Goal: Task Accomplishment & Management: Manage account settings

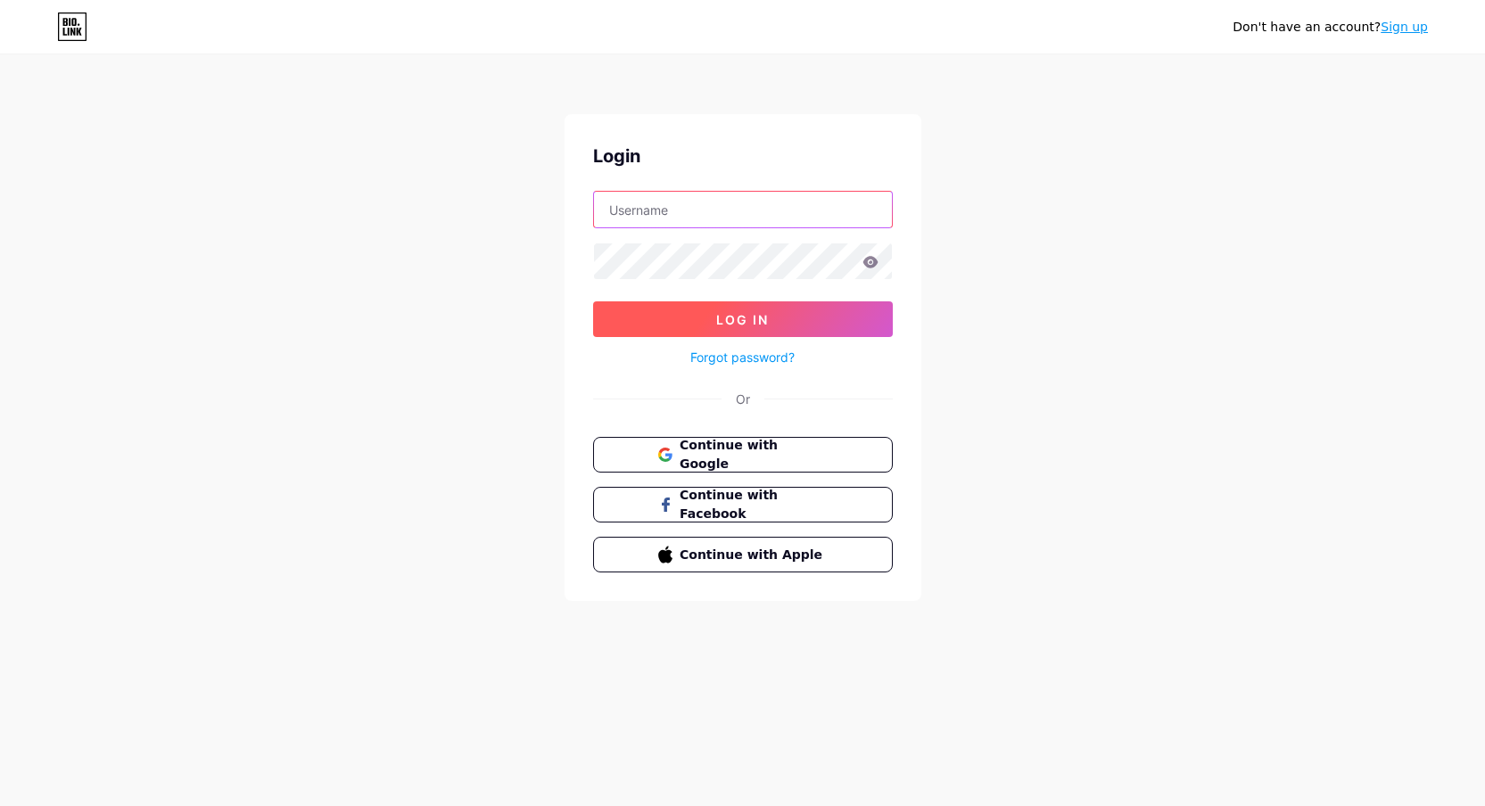
type input "natalieguoroule@gmail.com"
click at [844, 329] on button "Log In" at bounding box center [743, 319] width 300 height 36
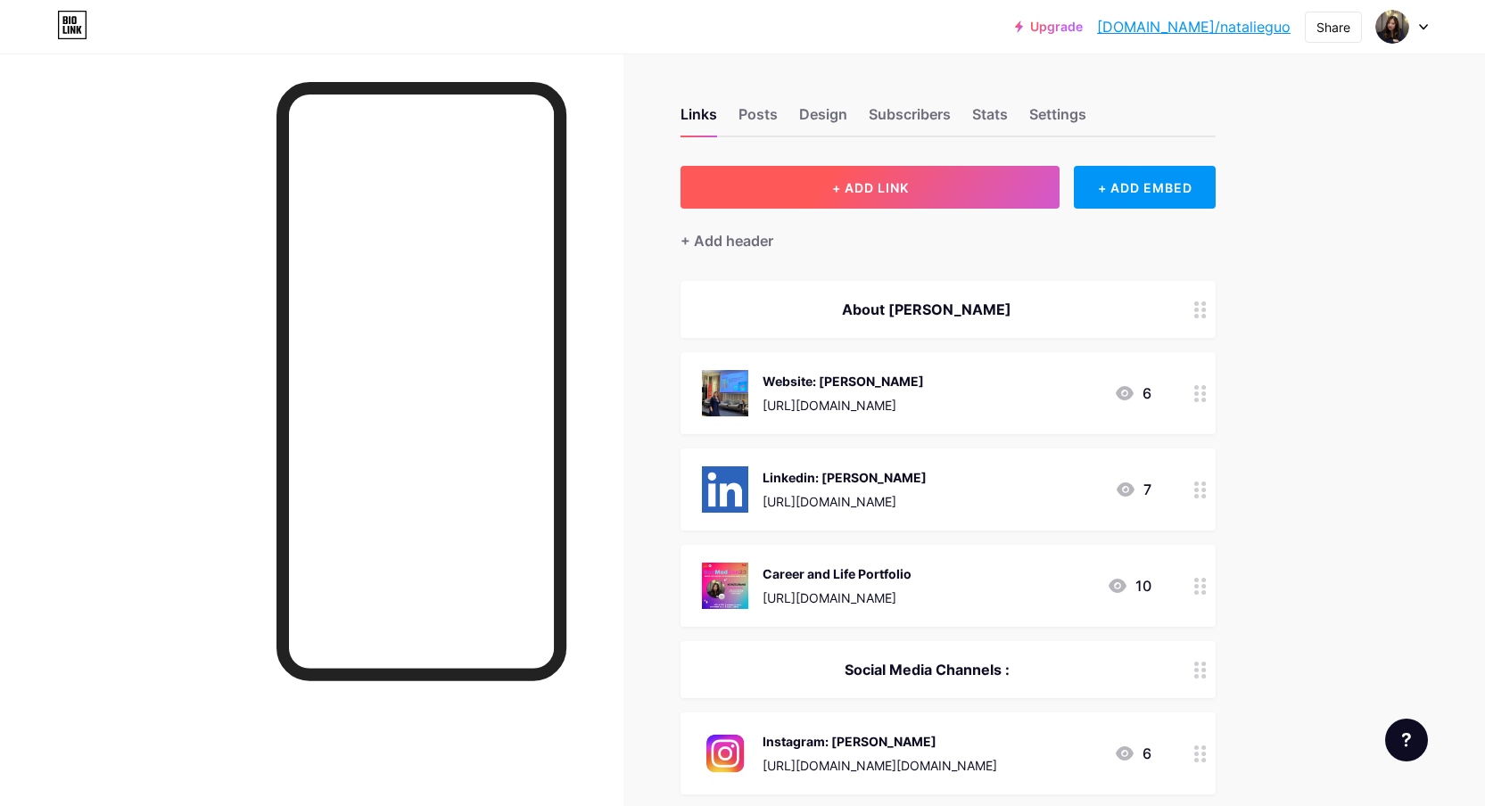
click at [814, 202] on button "+ ADD LINK" at bounding box center [869, 187] width 379 height 43
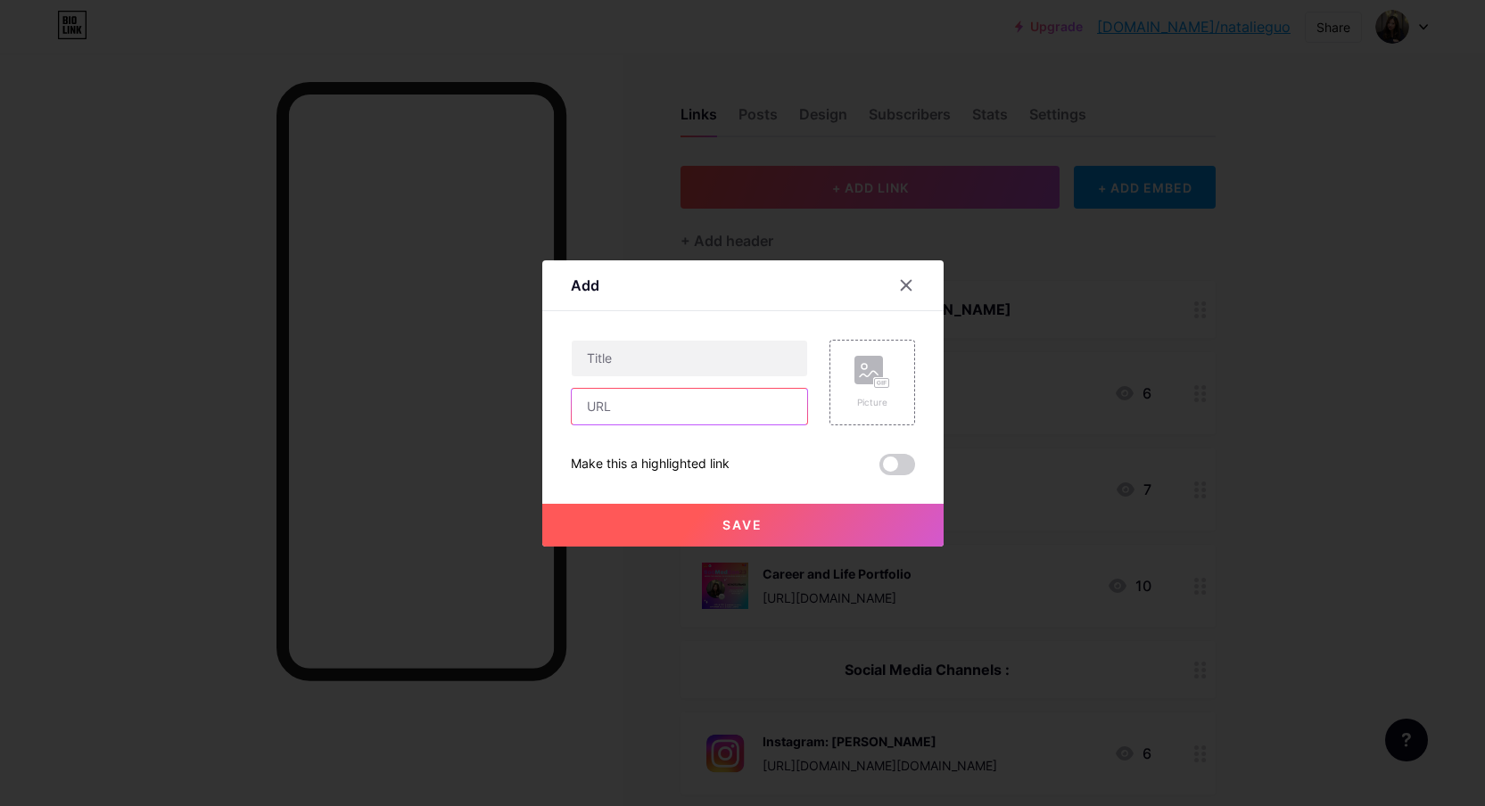
click at [663, 408] on input "text" at bounding box center [689, 407] width 235 height 36
paste input "[URL][DOMAIN_NAME]"
type input "[URL][DOMAIN_NAME]"
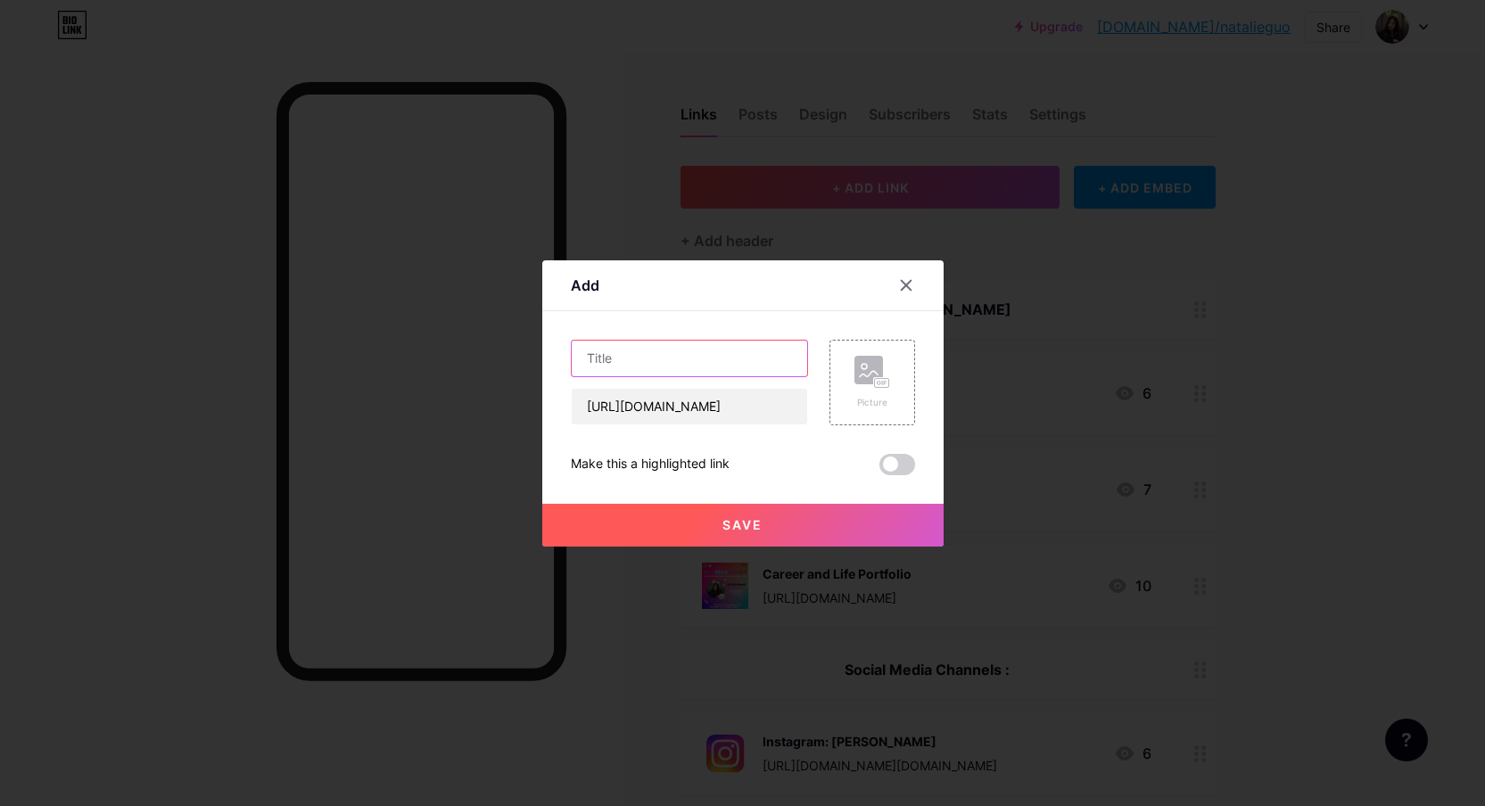
click at [677, 371] on input "text" at bounding box center [689, 359] width 235 height 36
type input "Lemon 8"
click at [869, 391] on div "Picture" at bounding box center [872, 382] width 36 height 53
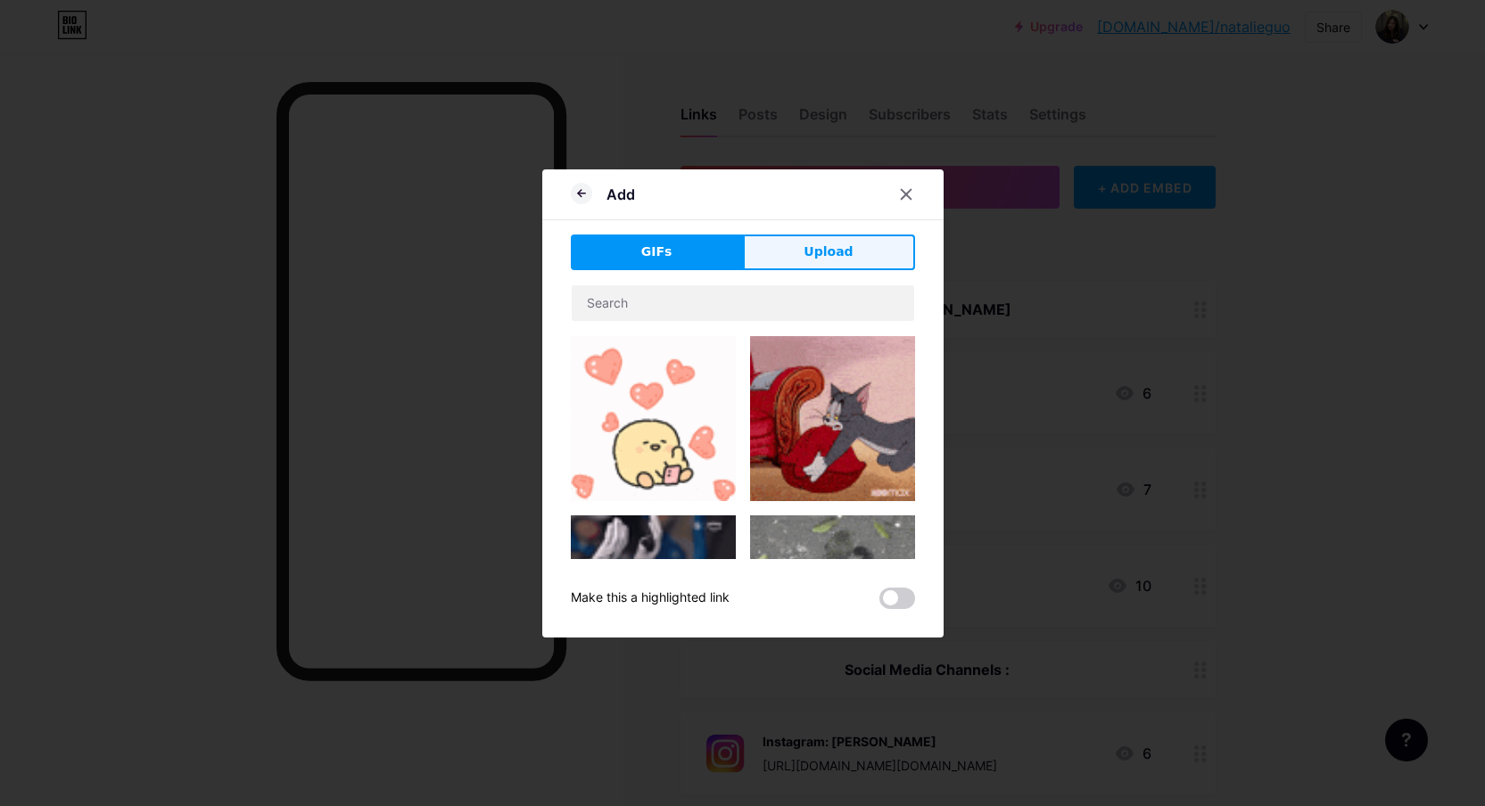
click at [847, 257] on span "Upload" at bounding box center [827, 252] width 49 height 19
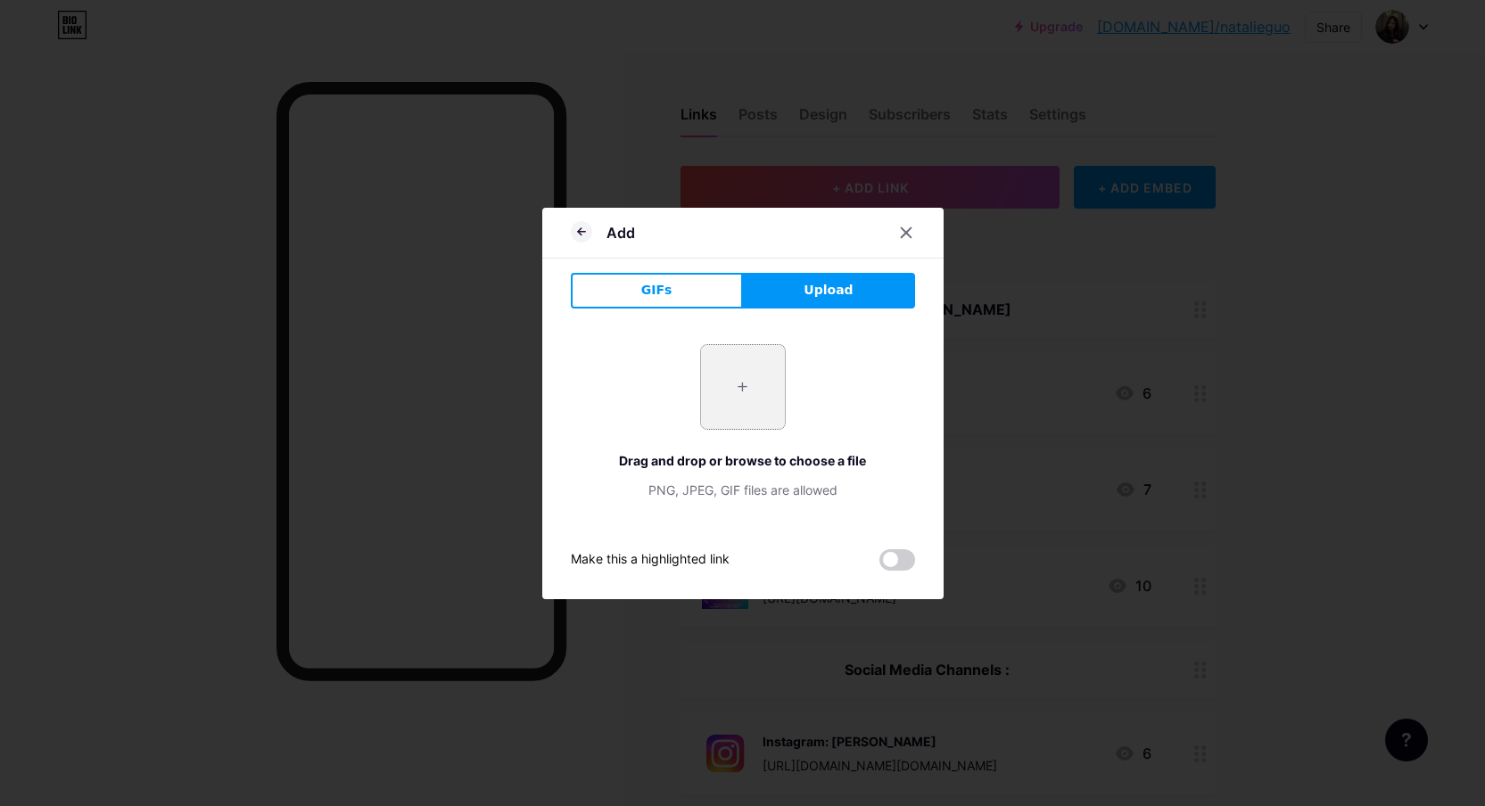
click at [736, 401] on input "file" at bounding box center [743, 387] width 84 height 84
click at [829, 281] on span "Upload" at bounding box center [827, 290] width 49 height 19
click at [838, 293] on span "Upload" at bounding box center [827, 290] width 49 height 19
click at [745, 376] on input "file" at bounding box center [743, 387] width 84 height 84
type input "C:\fakepath\Screenshot 2025-09-15 at 12.23.02 PM.png"
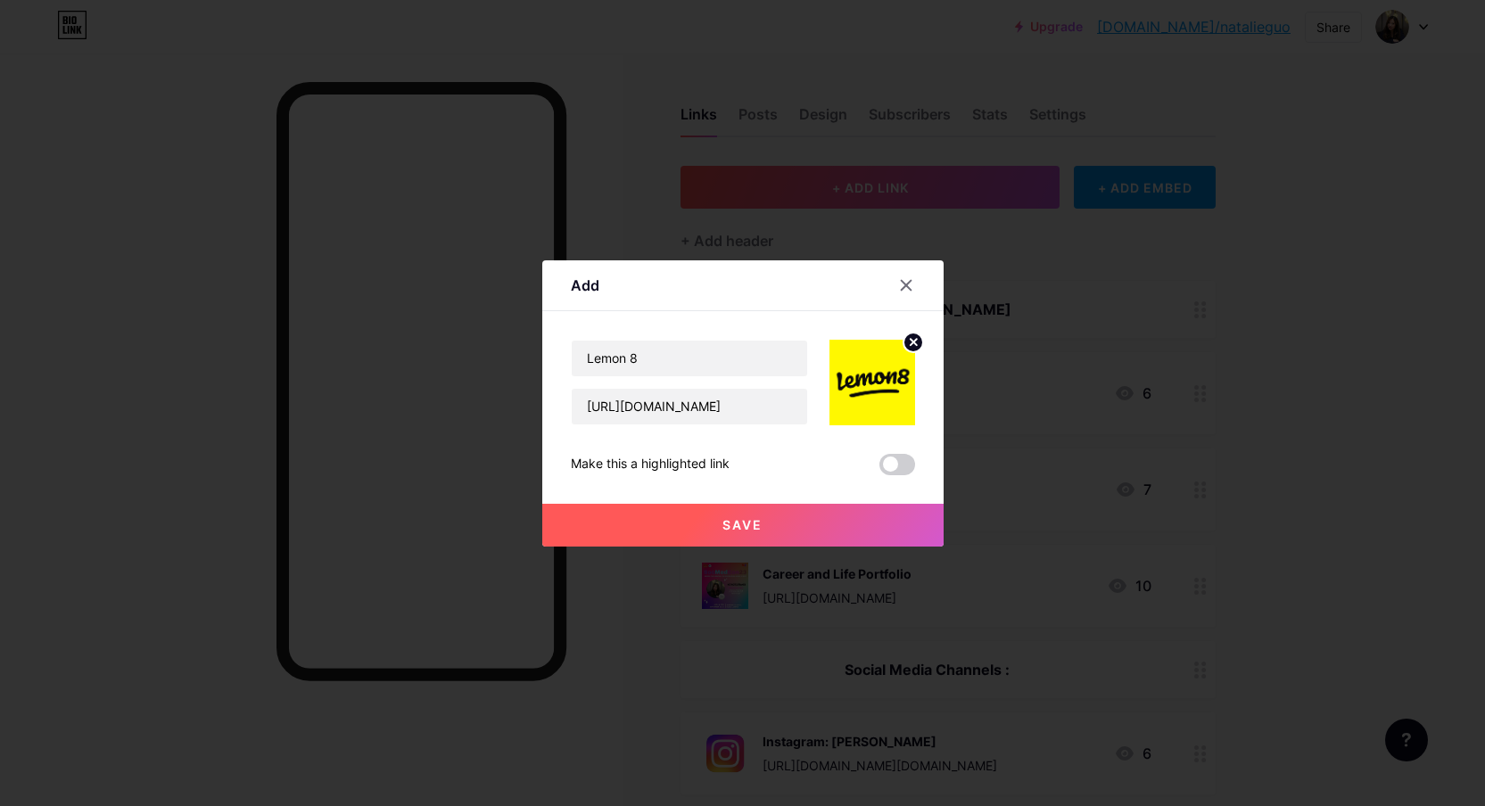
click at [729, 499] on div "Save" at bounding box center [742, 510] width 401 height 71
click at [630, 359] on input "Lemon 8" at bounding box center [689, 359] width 235 height 36
type input "Lemon8"
click at [737, 524] on span "Save" at bounding box center [742, 524] width 40 height 15
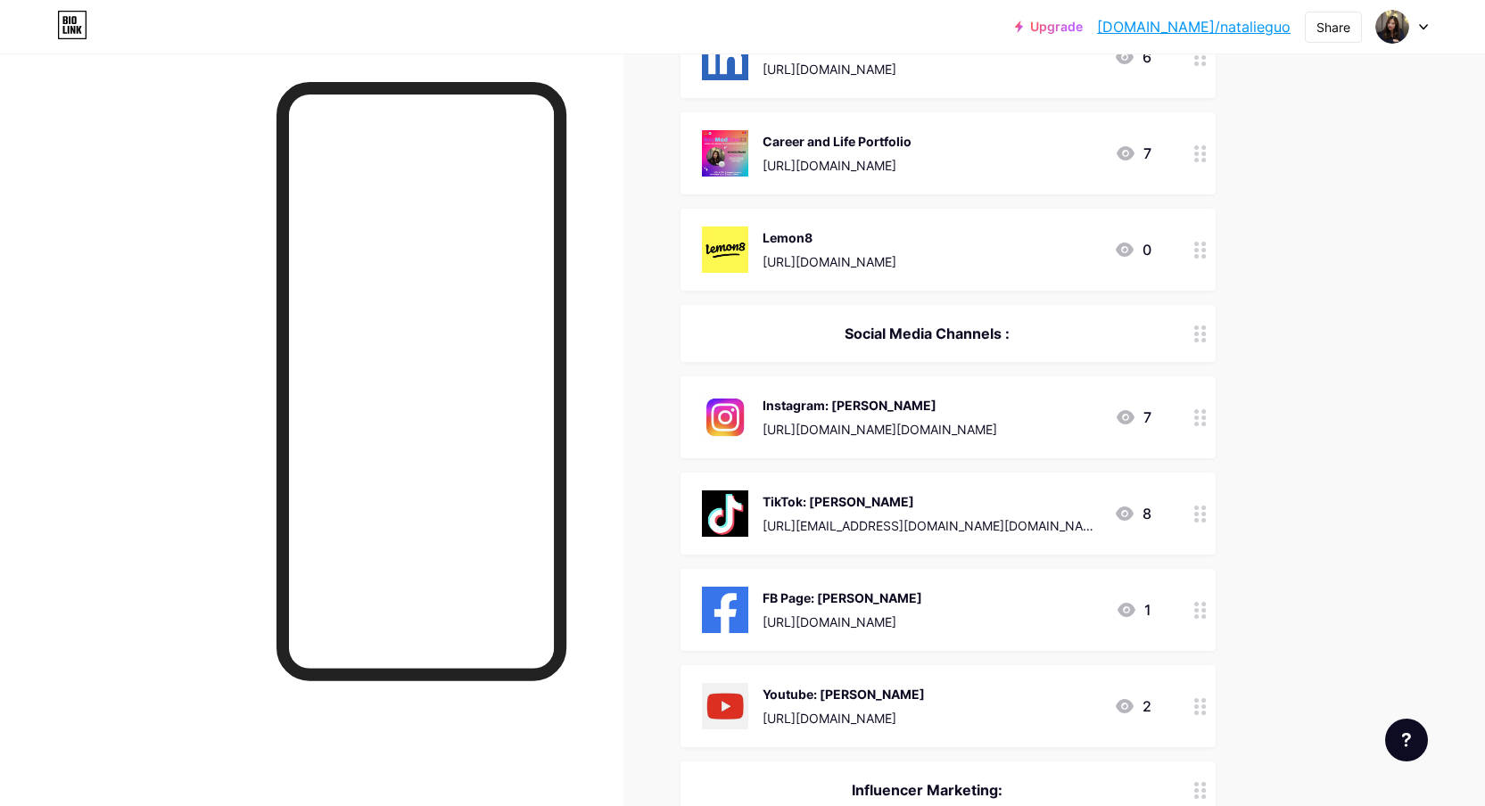
scroll to position [445, 0]
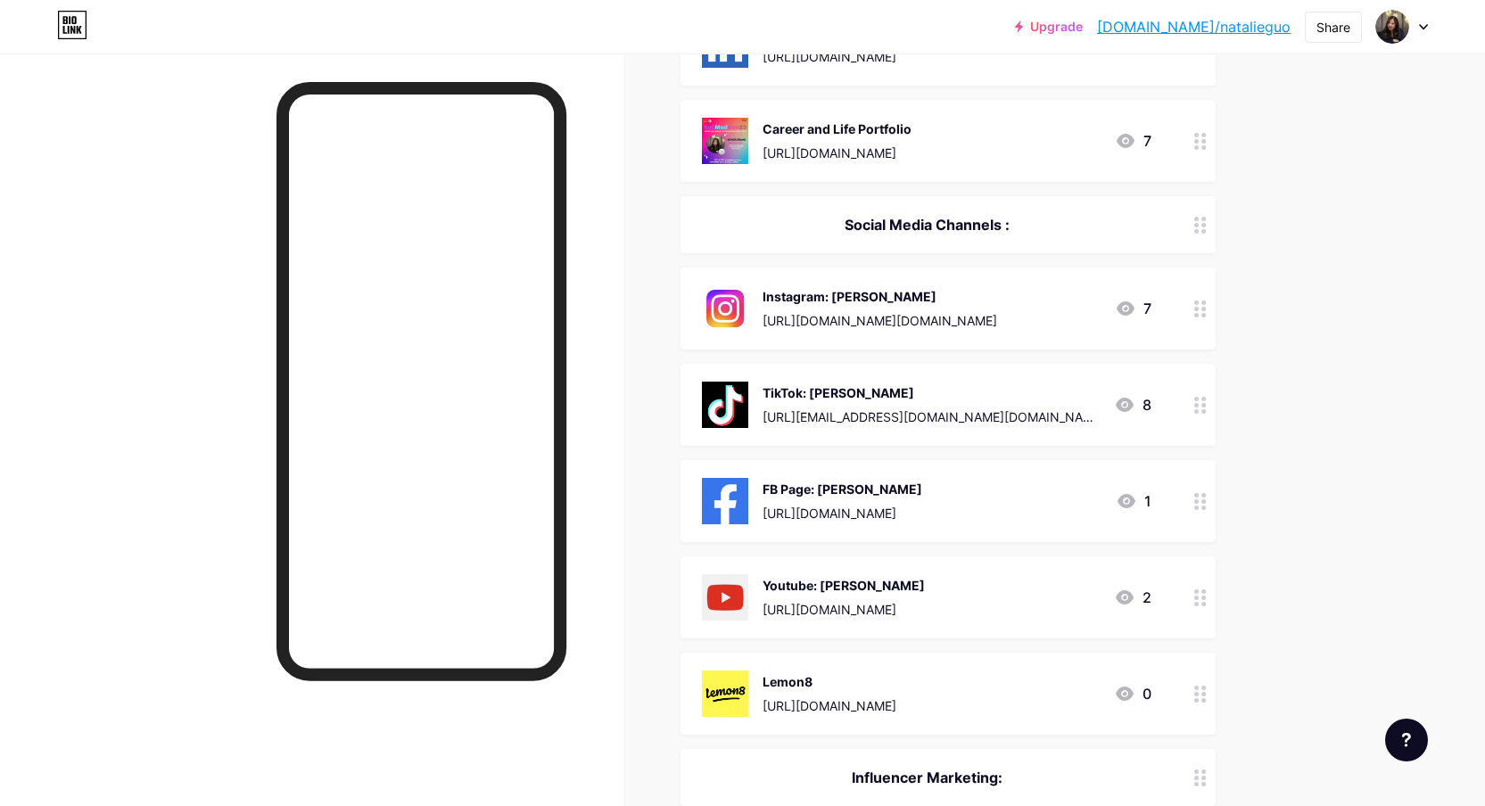
click at [1197, 696] on icon at bounding box center [1200, 694] width 12 height 17
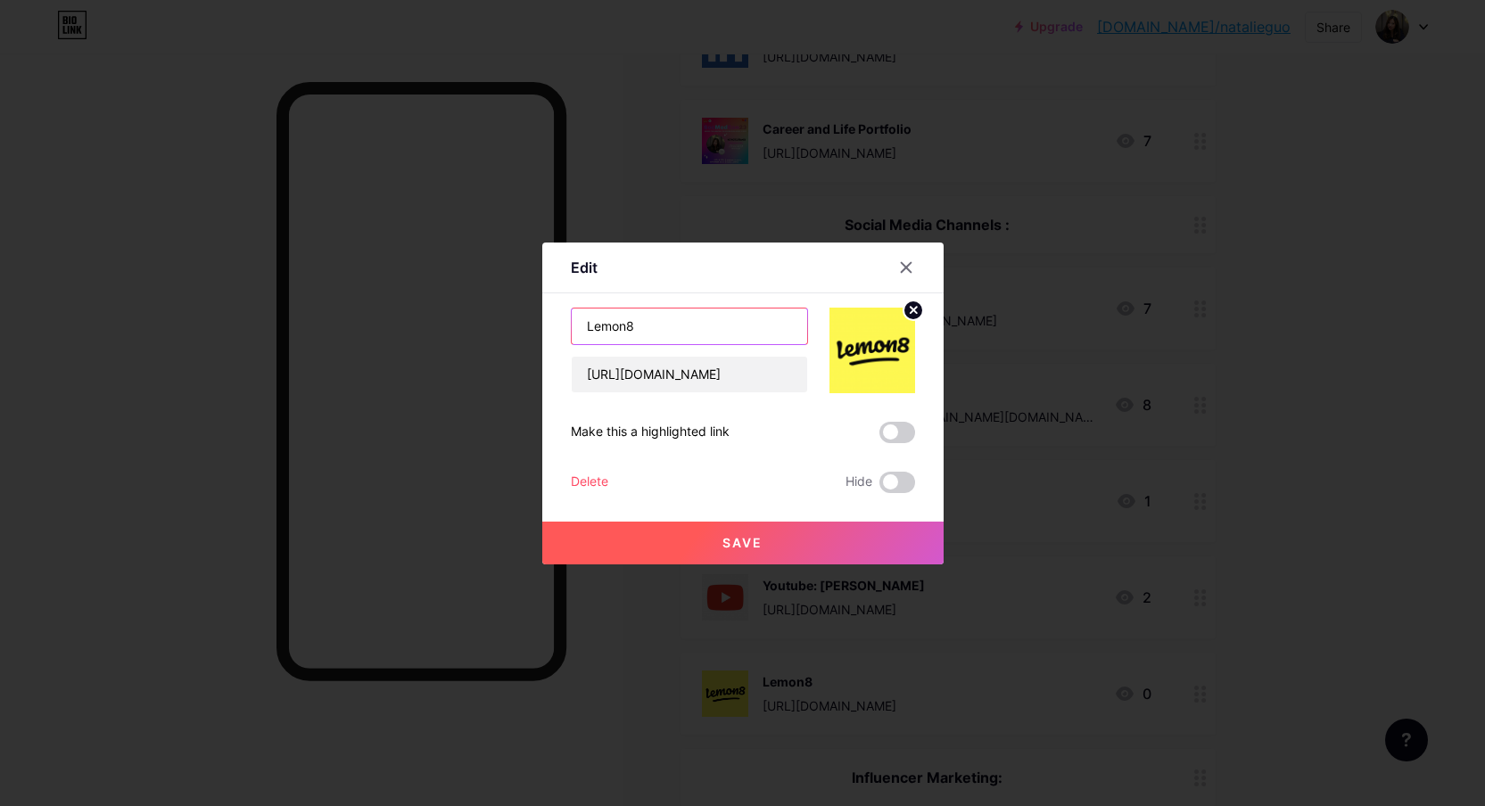
click at [710, 322] on input "Lemon8" at bounding box center [689, 327] width 235 height 36
type input "Lemon8: [PERSON_NAME]"
click at [741, 559] on button "Save" at bounding box center [742, 543] width 401 height 43
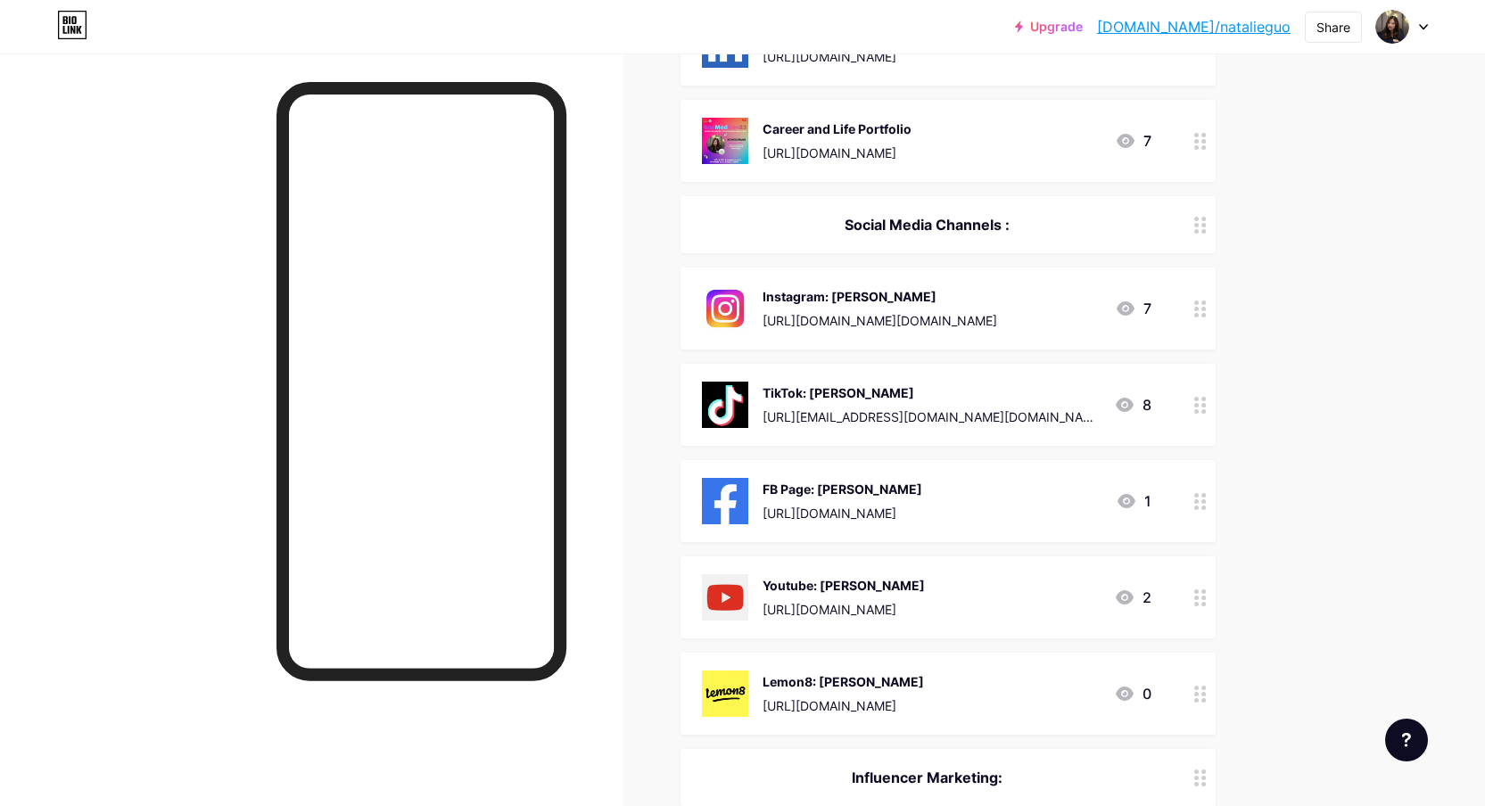
scroll to position [0, 0]
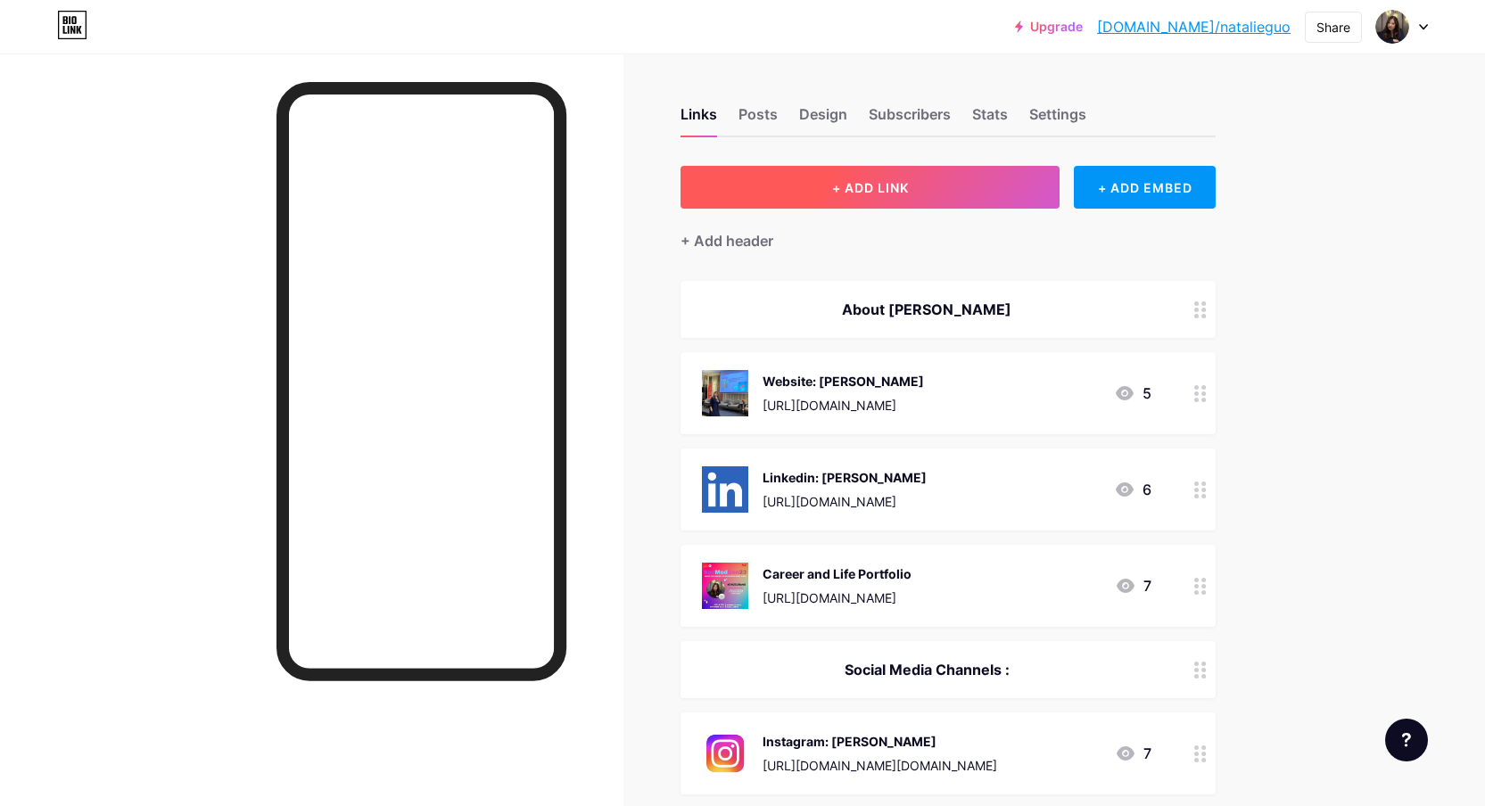
click at [898, 169] on button "+ ADD LINK" at bounding box center [869, 187] width 379 height 43
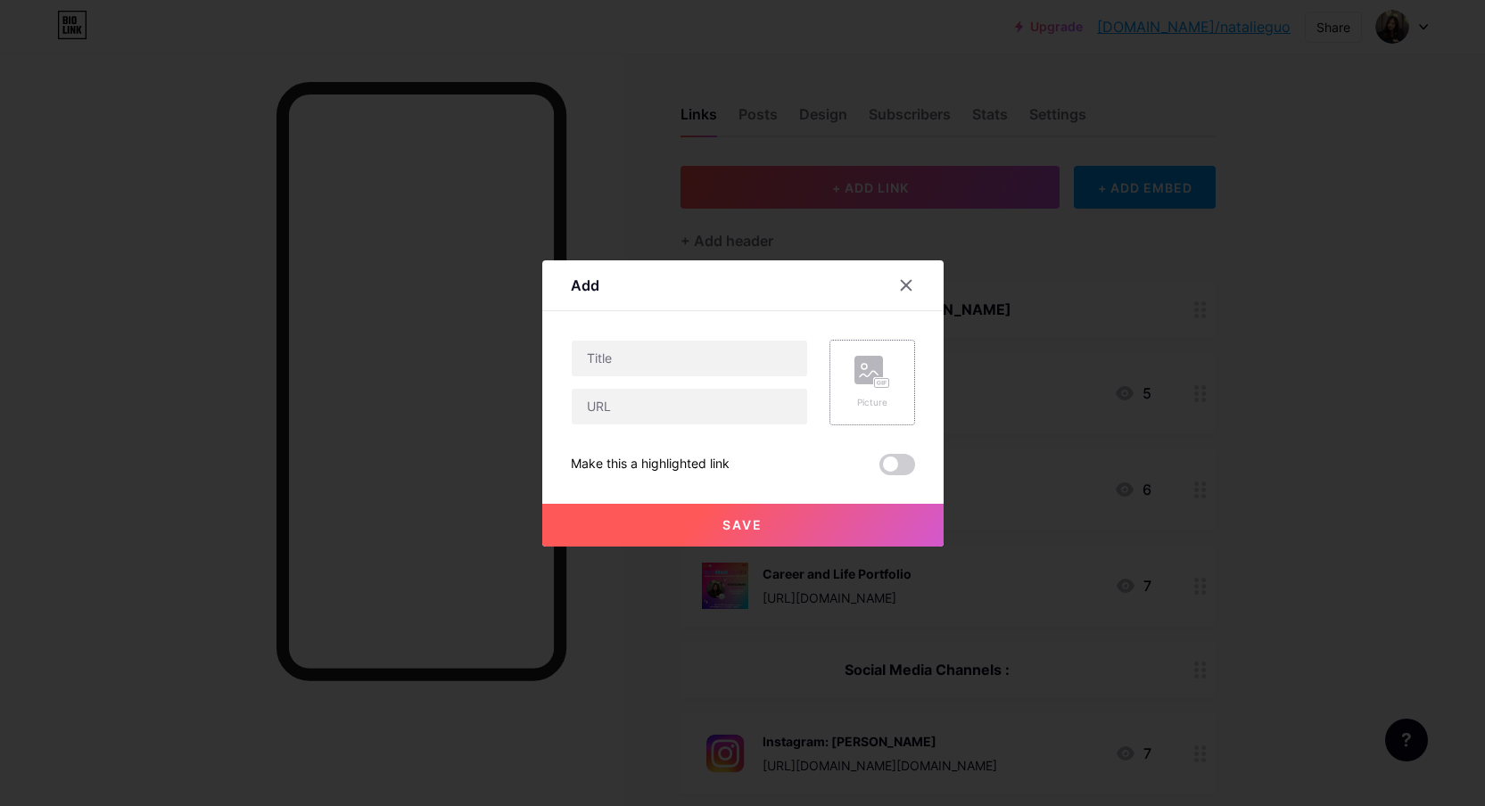
click at [868, 391] on div "Picture" at bounding box center [872, 382] width 36 height 53
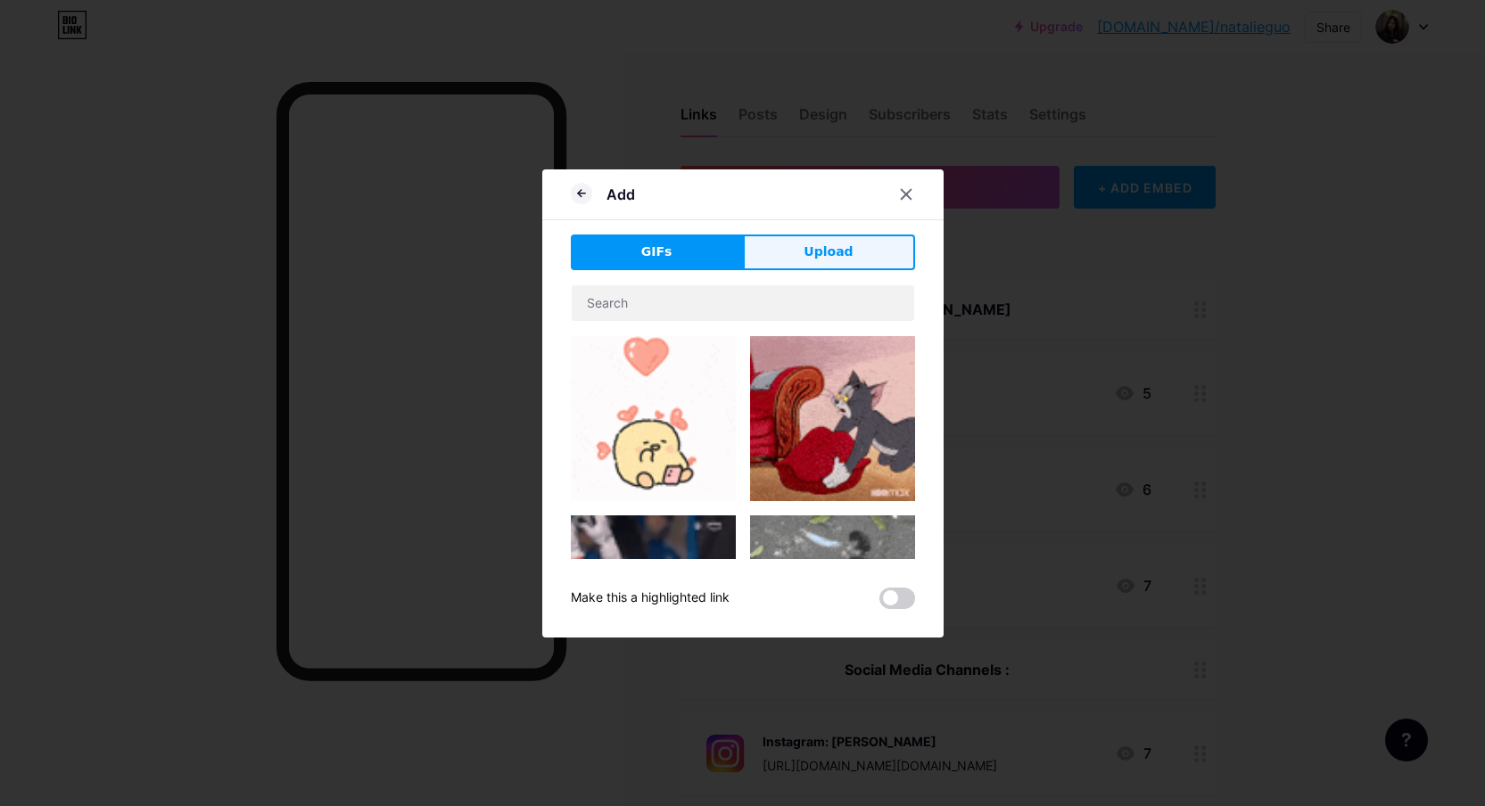
click at [868, 252] on button "Upload" at bounding box center [829, 253] width 172 height 36
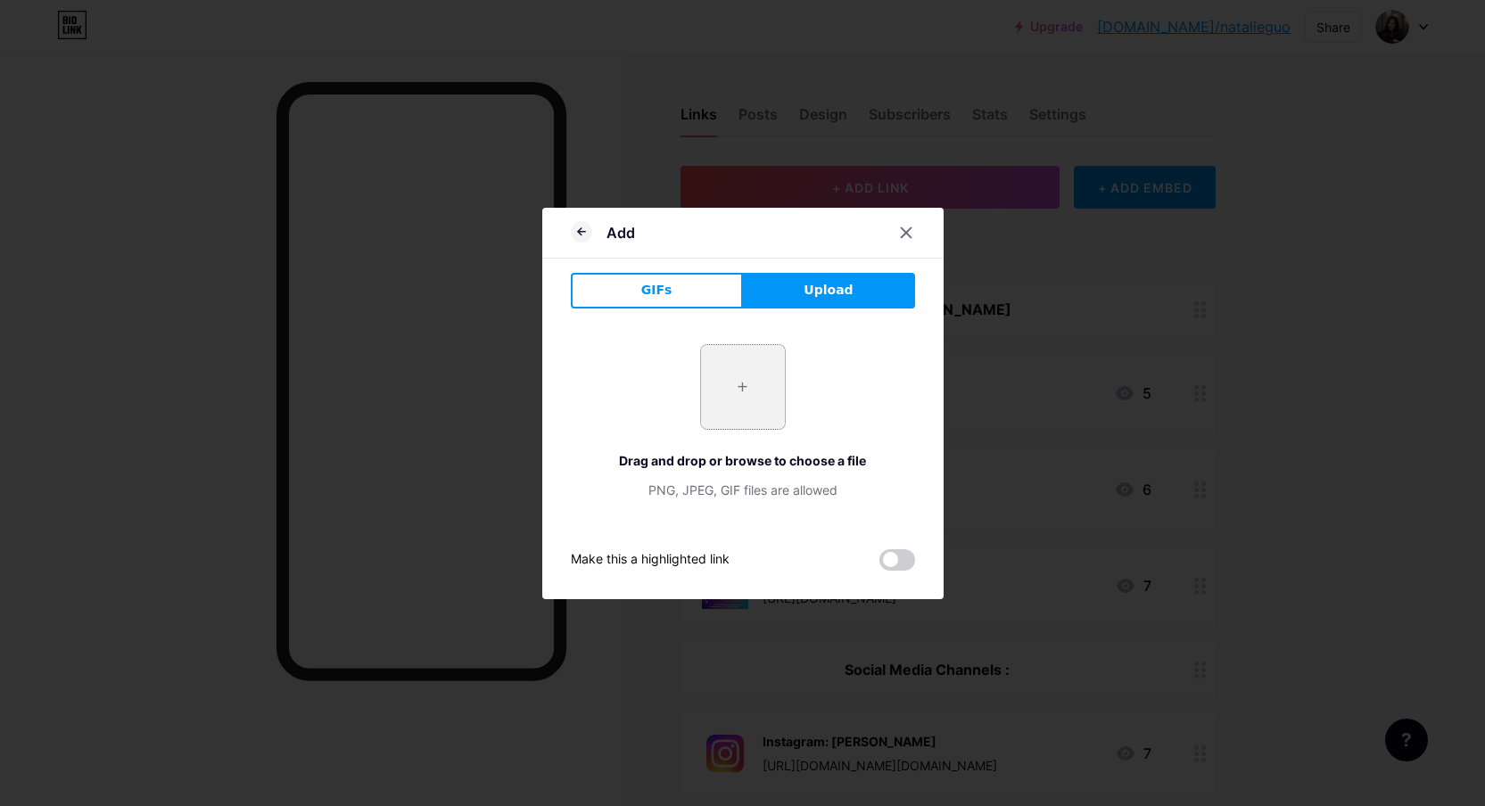
click at [746, 407] on input "file" at bounding box center [743, 387] width 84 height 84
type input "C:\fakepath\Screenshot 2025-09-15 at 12.24.20 PM.png"
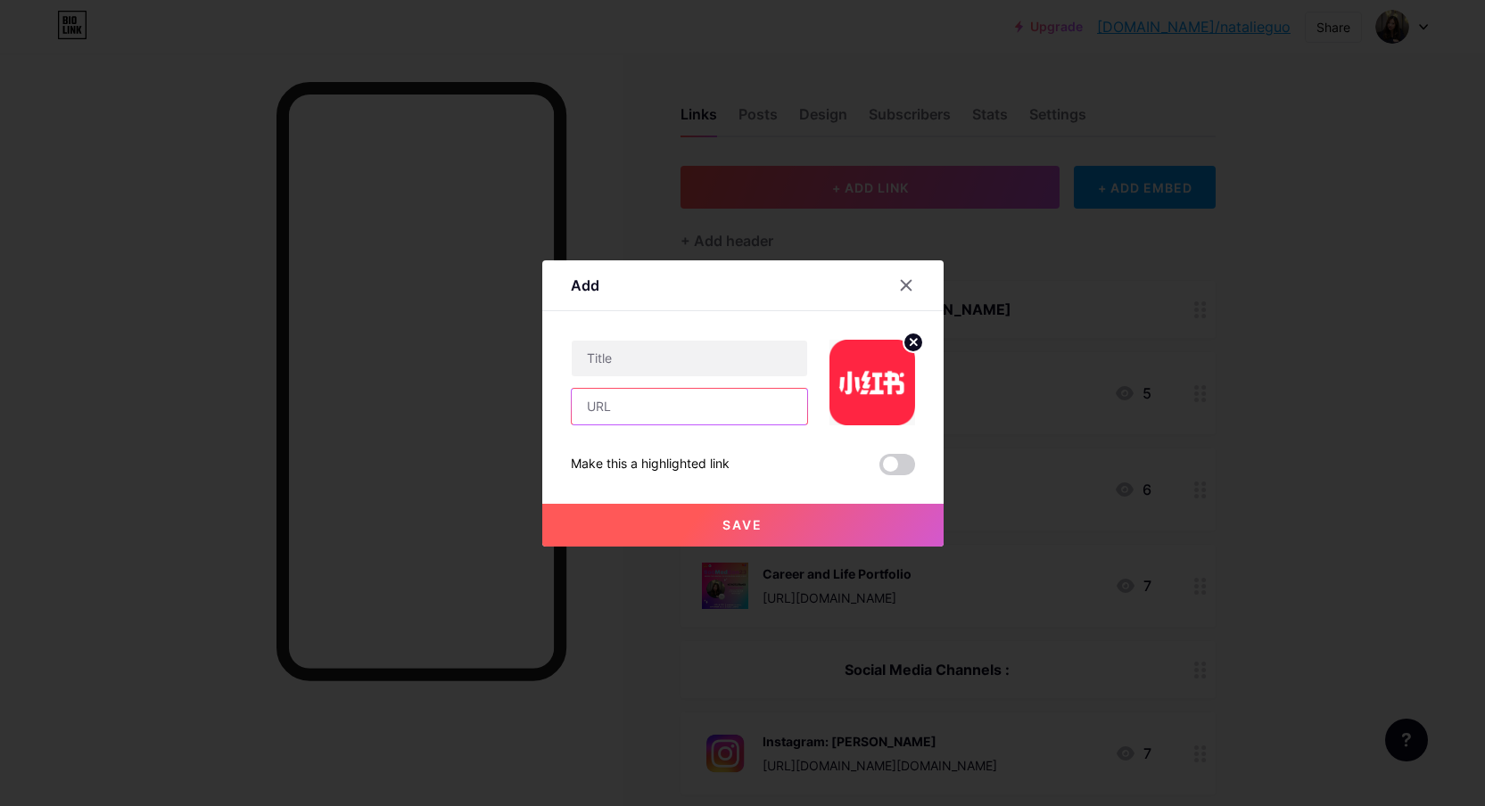
click at [676, 412] on input "text" at bounding box center [689, 407] width 235 height 36
paste input "[URL][DOMAIN_NAME]"
type input "[URL][DOMAIN_NAME]"
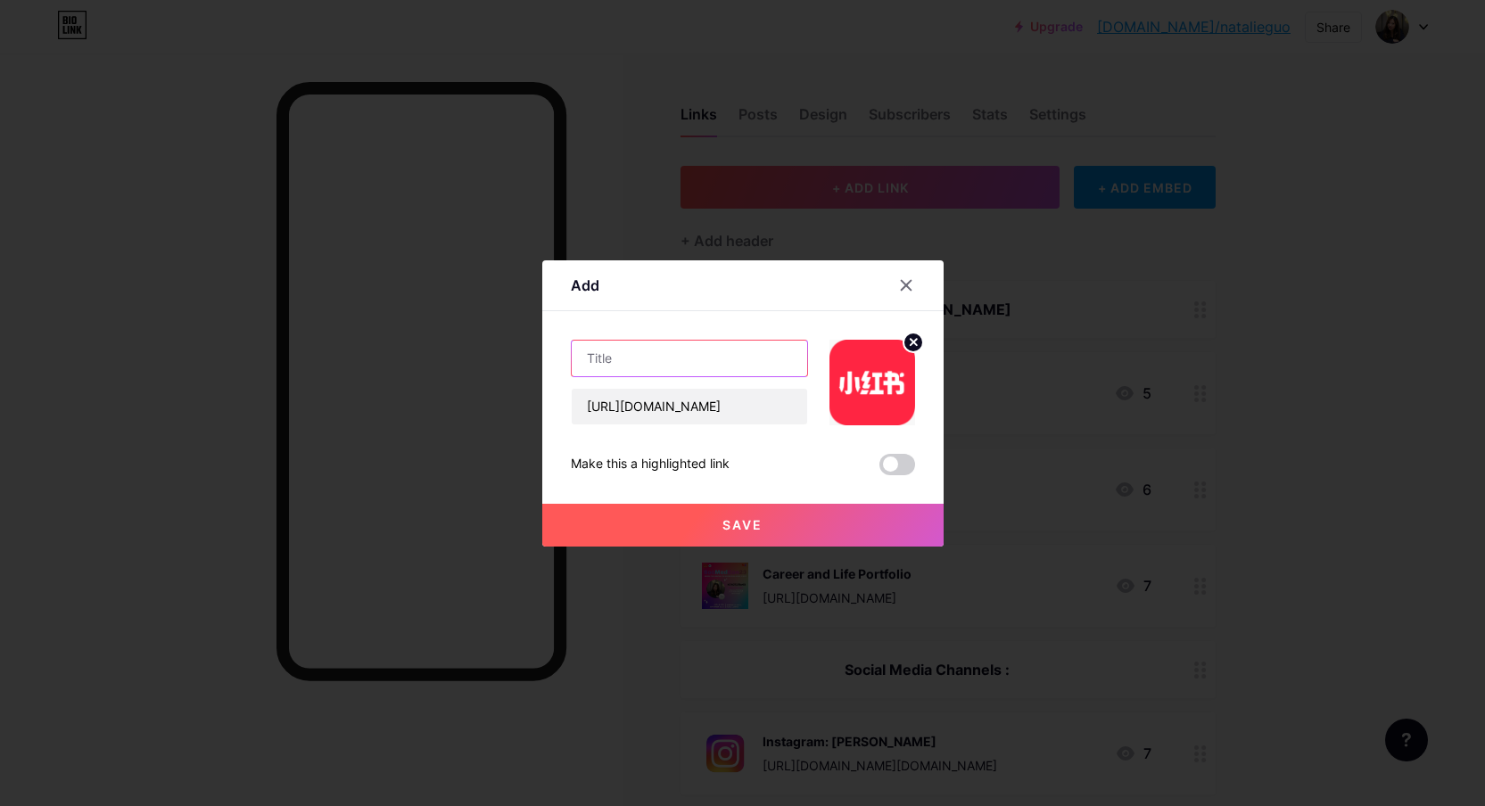
click at [659, 366] on input "text" at bounding box center [689, 359] width 235 height 36
click at [700, 356] on input "XiaoHongShu (Red Note)" at bounding box center [689, 359] width 235 height 36
type input "XiaoHongShu (RedNote)"
click at [802, 523] on button "Save" at bounding box center [742, 525] width 401 height 43
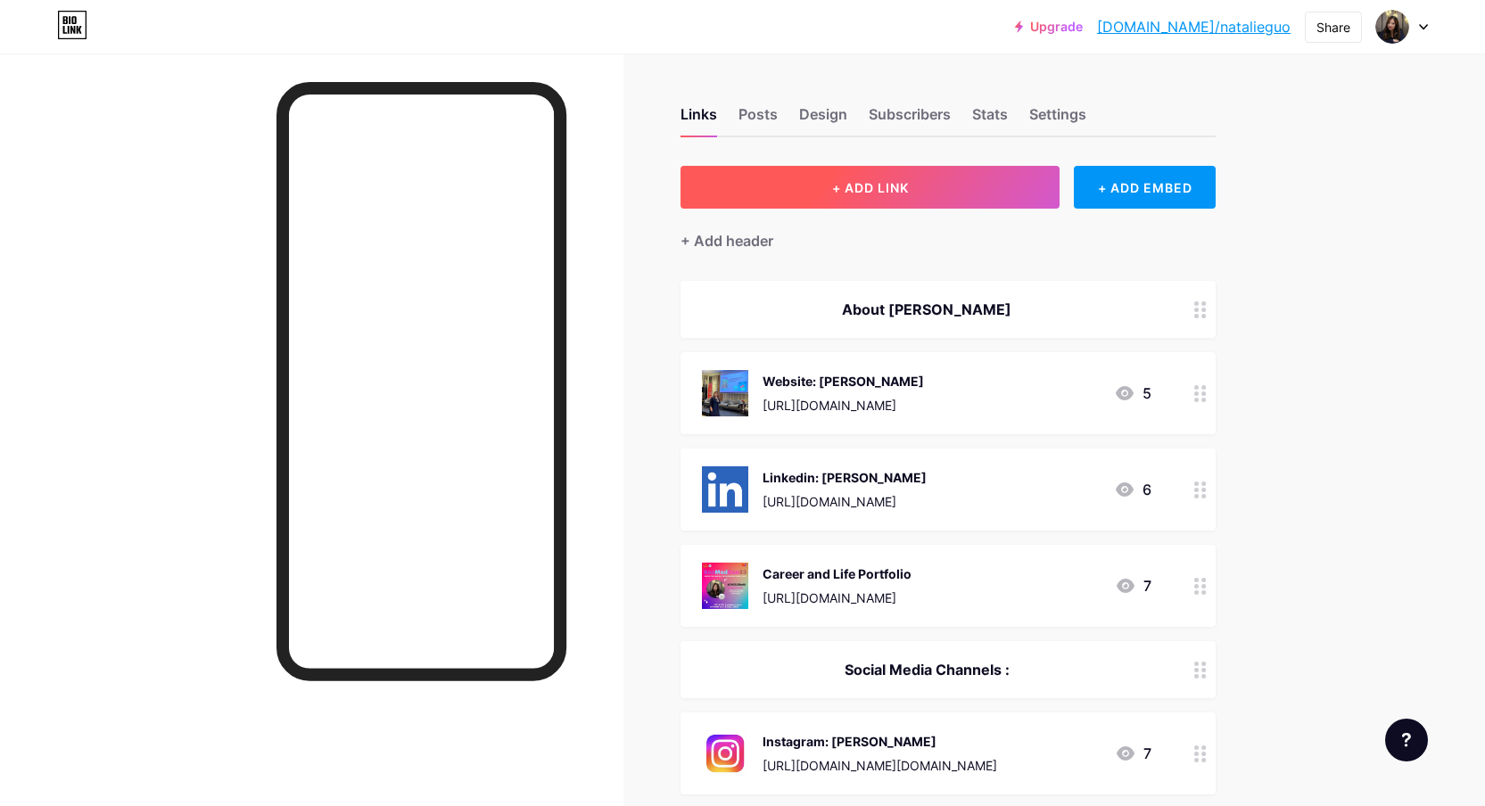
click at [953, 195] on button "+ ADD LINK" at bounding box center [869, 187] width 379 height 43
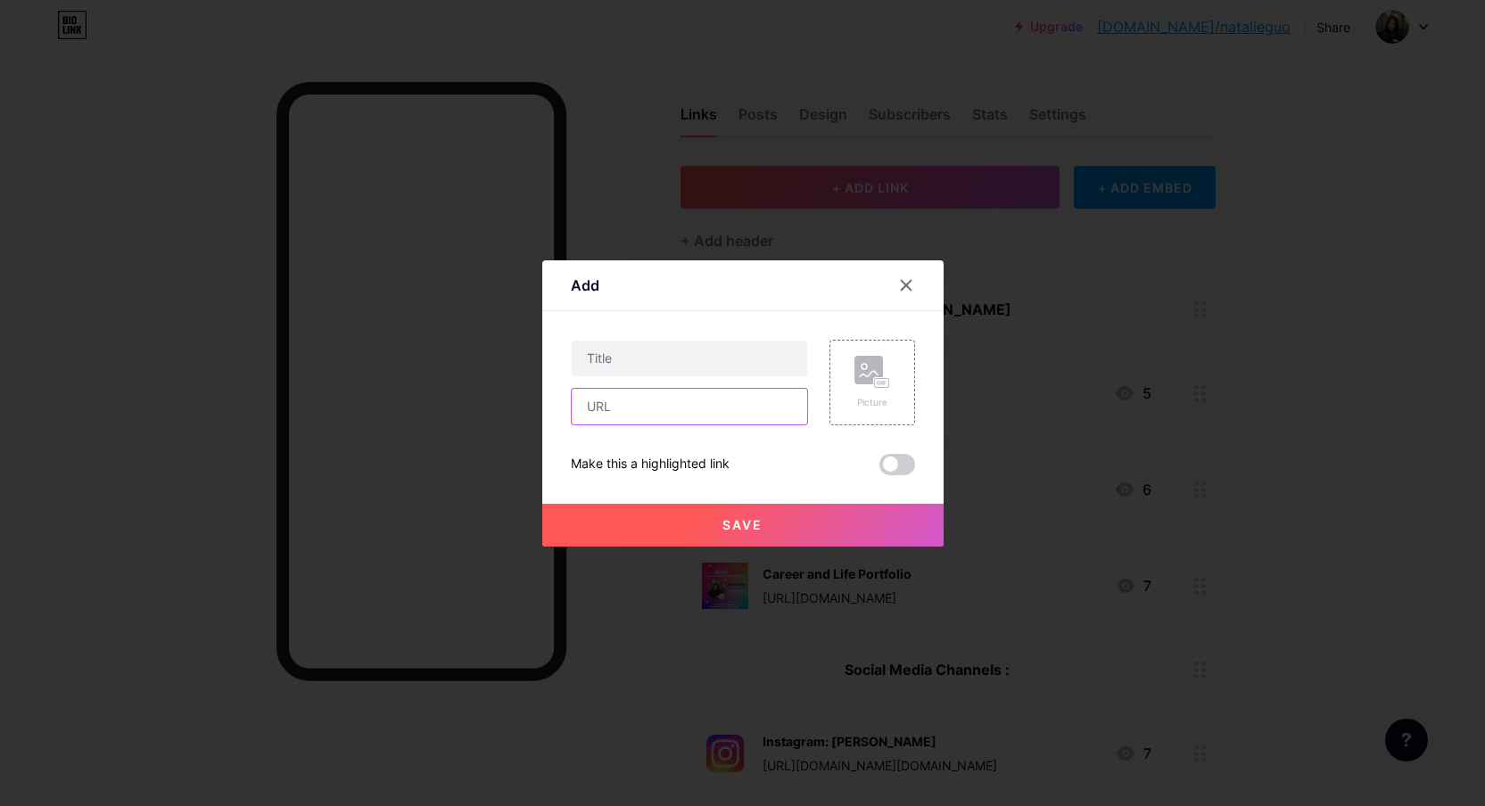
click at [677, 399] on input "text" at bounding box center [689, 407] width 235 height 36
paste input "[URL][DOMAIN_NAME]"
type input "[URL][DOMAIN_NAME]"
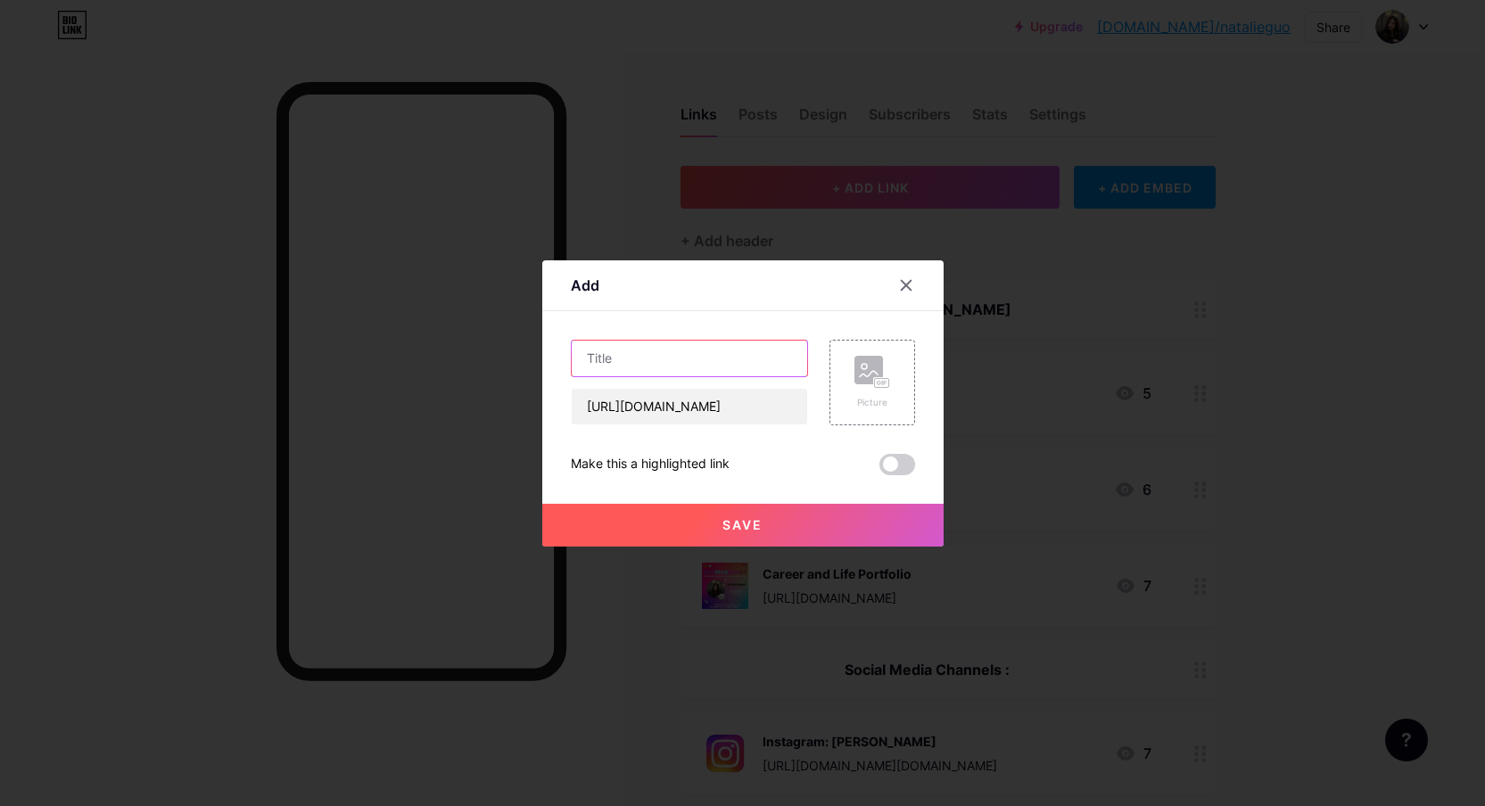
click at [642, 369] on input "text" at bounding box center [689, 359] width 235 height 36
type input "XHS"
click at [857, 387] on icon at bounding box center [872, 372] width 36 height 33
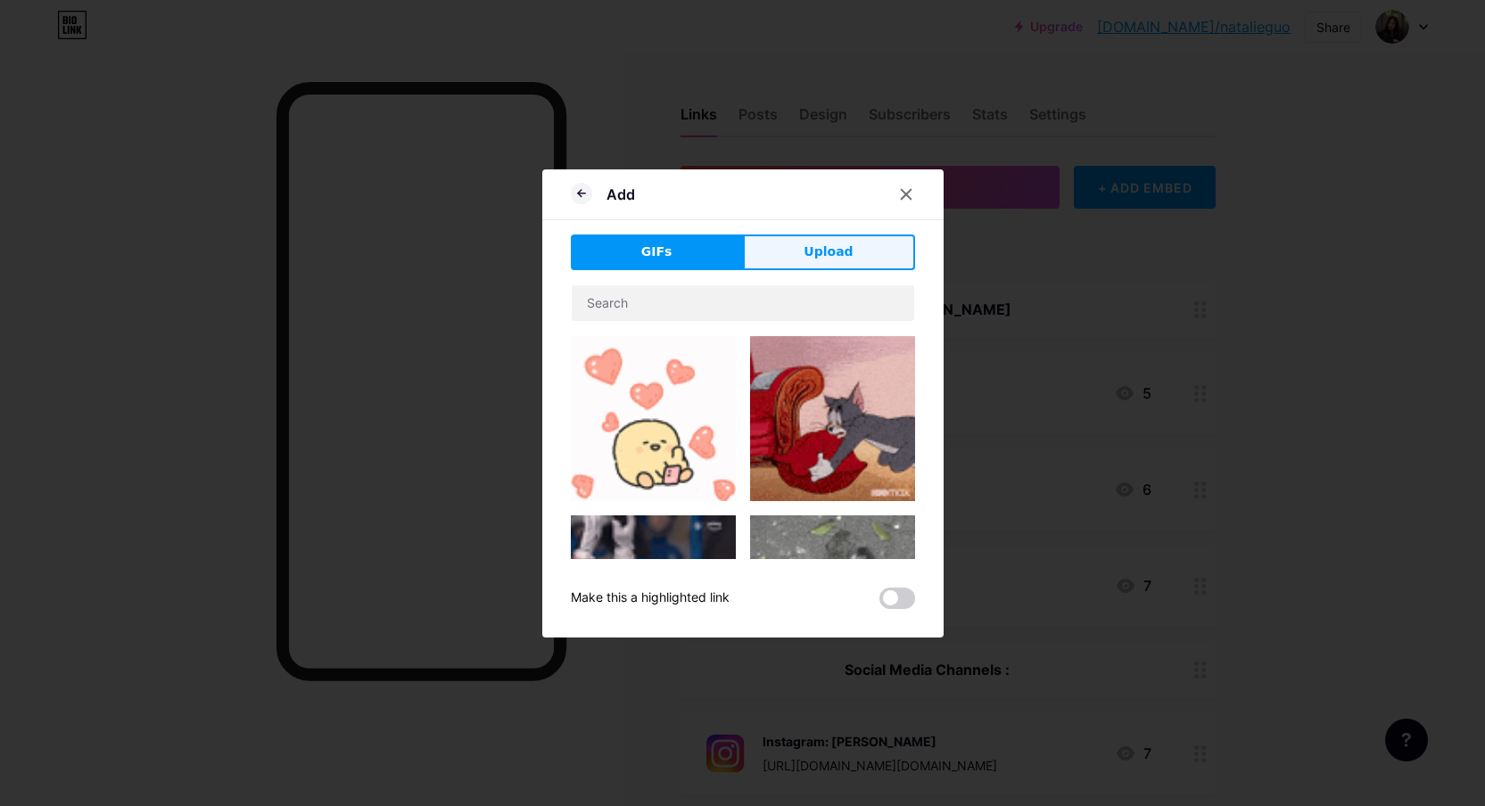
click at [852, 265] on button "Upload" at bounding box center [829, 253] width 172 height 36
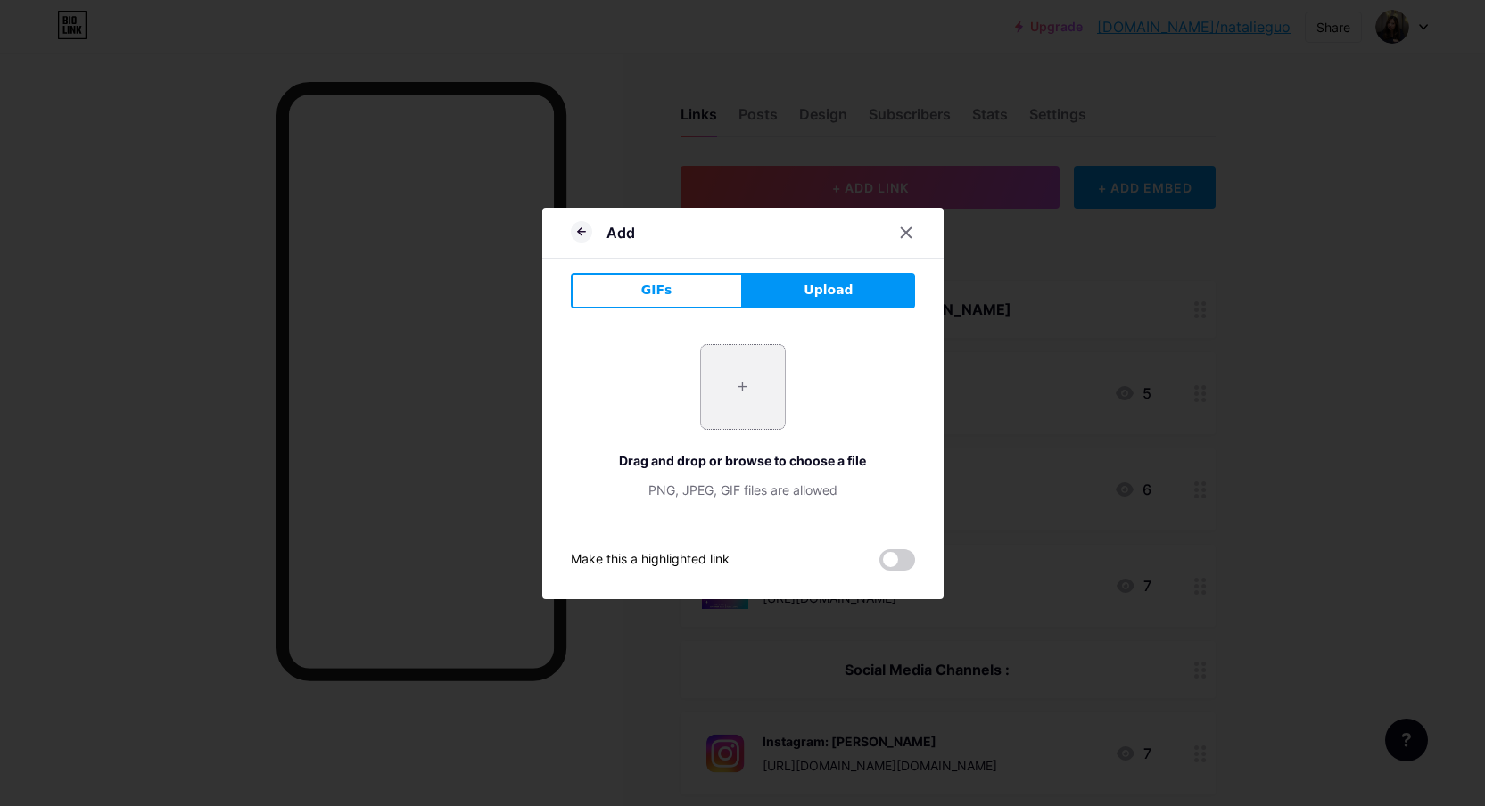
click at [754, 396] on input "file" at bounding box center [743, 387] width 84 height 84
type input "C:\fakepath\Screenshot 2025-09-15 at 12.24.20 PM.png"
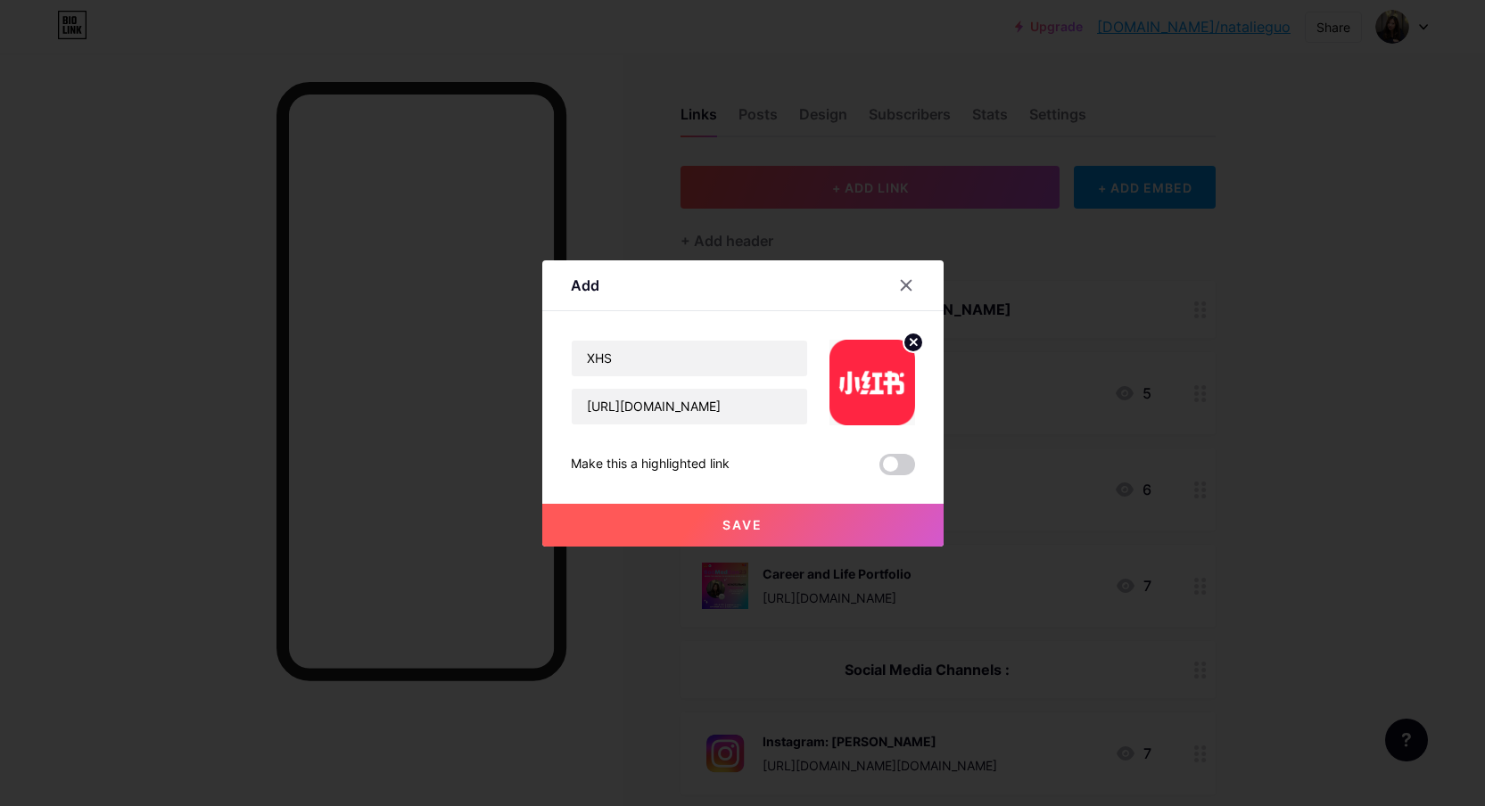
click at [722, 513] on button "Save" at bounding box center [742, 525] width 401 height 43
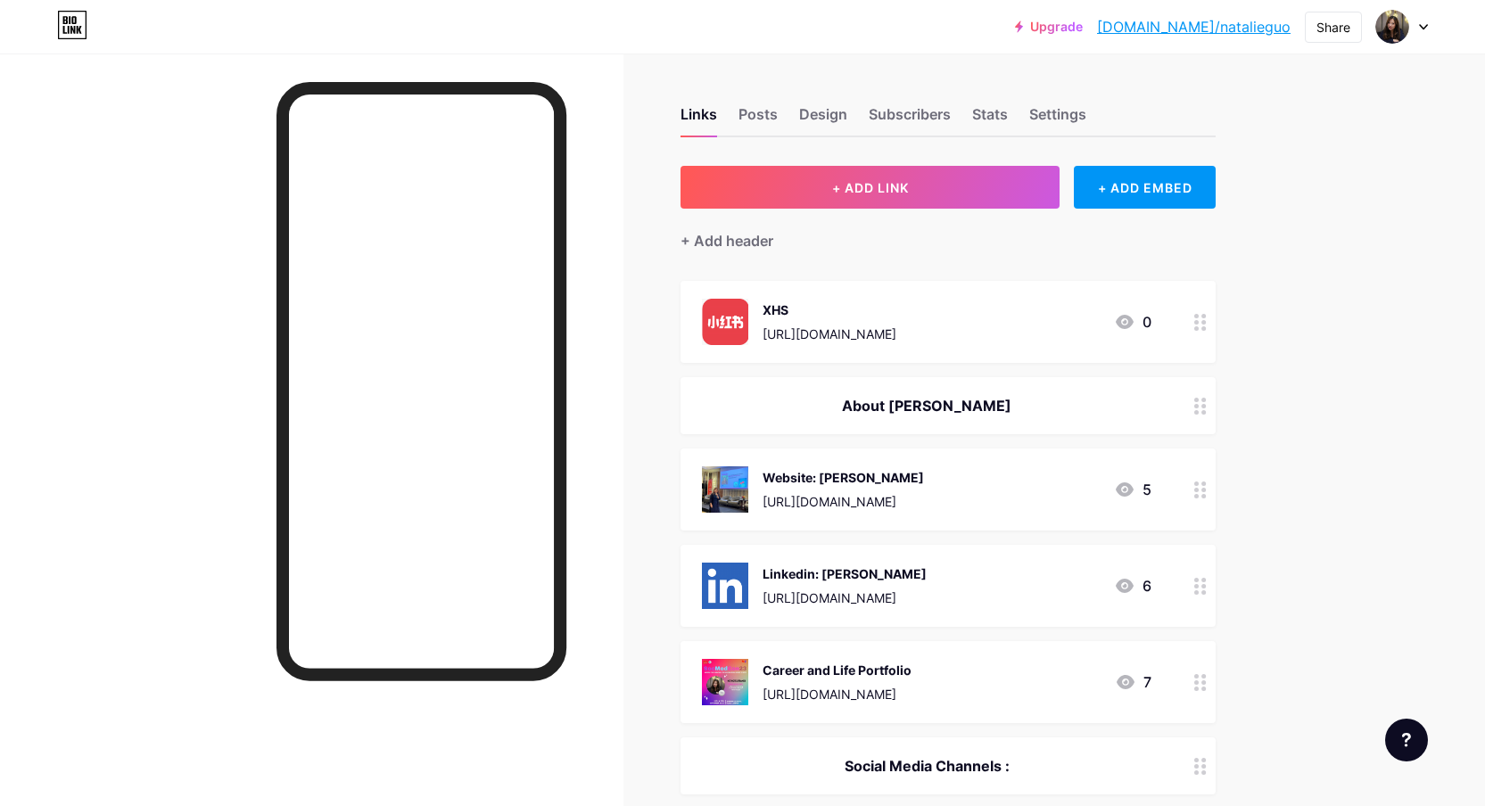
drag, startPoint x: 1194, startPoint y: 323, endPoint x: 1208, endPoint y: 429, distance: 107.1
drag, startPoint x: 1204, startPoint y: 328, endPoint x: 1182, endPoint y: 396, distance: 71.1
drag, startPoint x: 1199, startPoint y: 311, endPoint x: 1214, endPoint y: 502, distance: 191.4
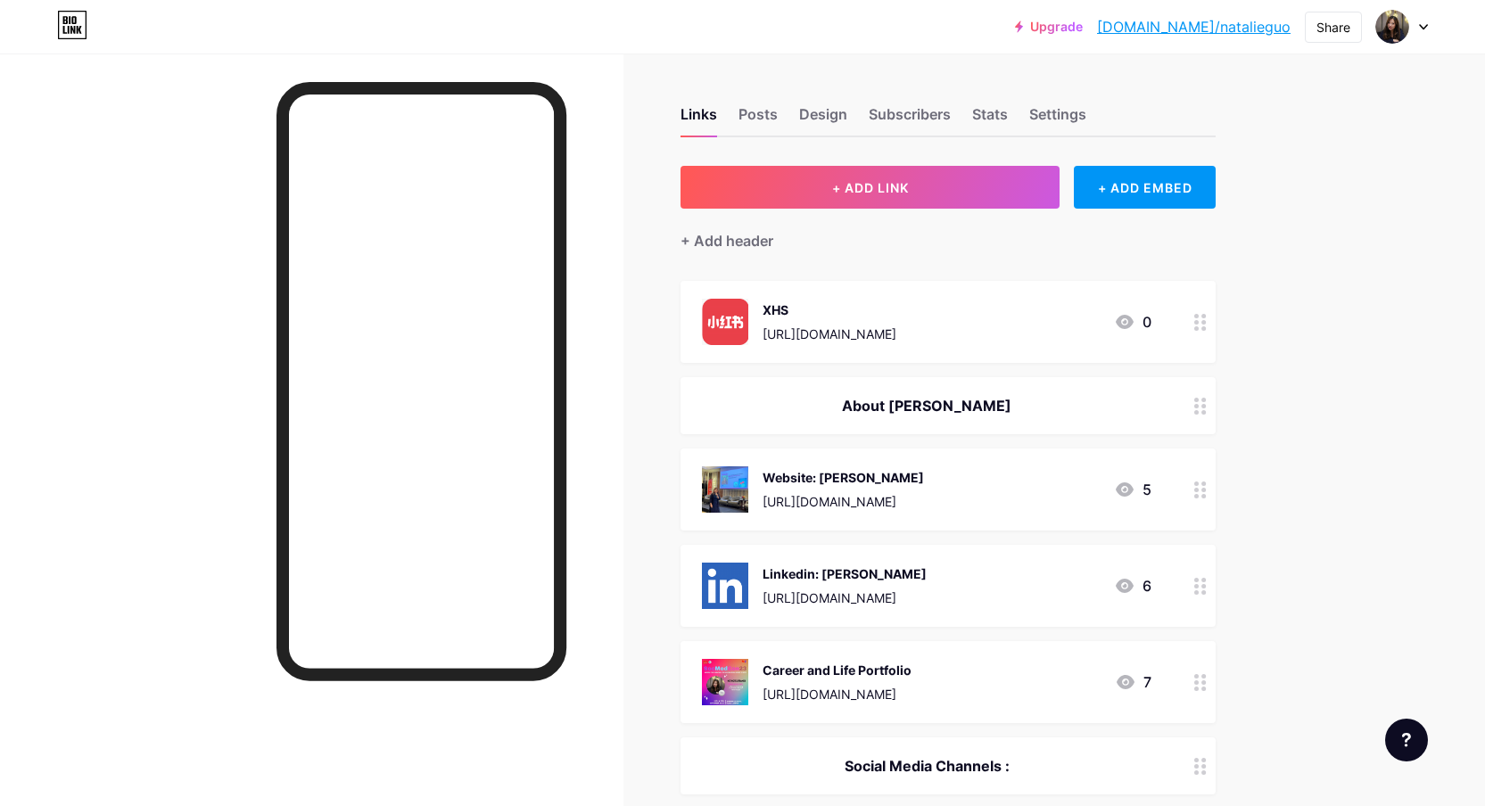
drag, startPoint x: 1198, startPoint y: 324, endPoint x: 1206, endPoint y: 535, distance: 211.5
drag, startPoint x: 1195, startPoint y: 327, endPoint x: 1165, endPoint y: 242, distance: 90.5
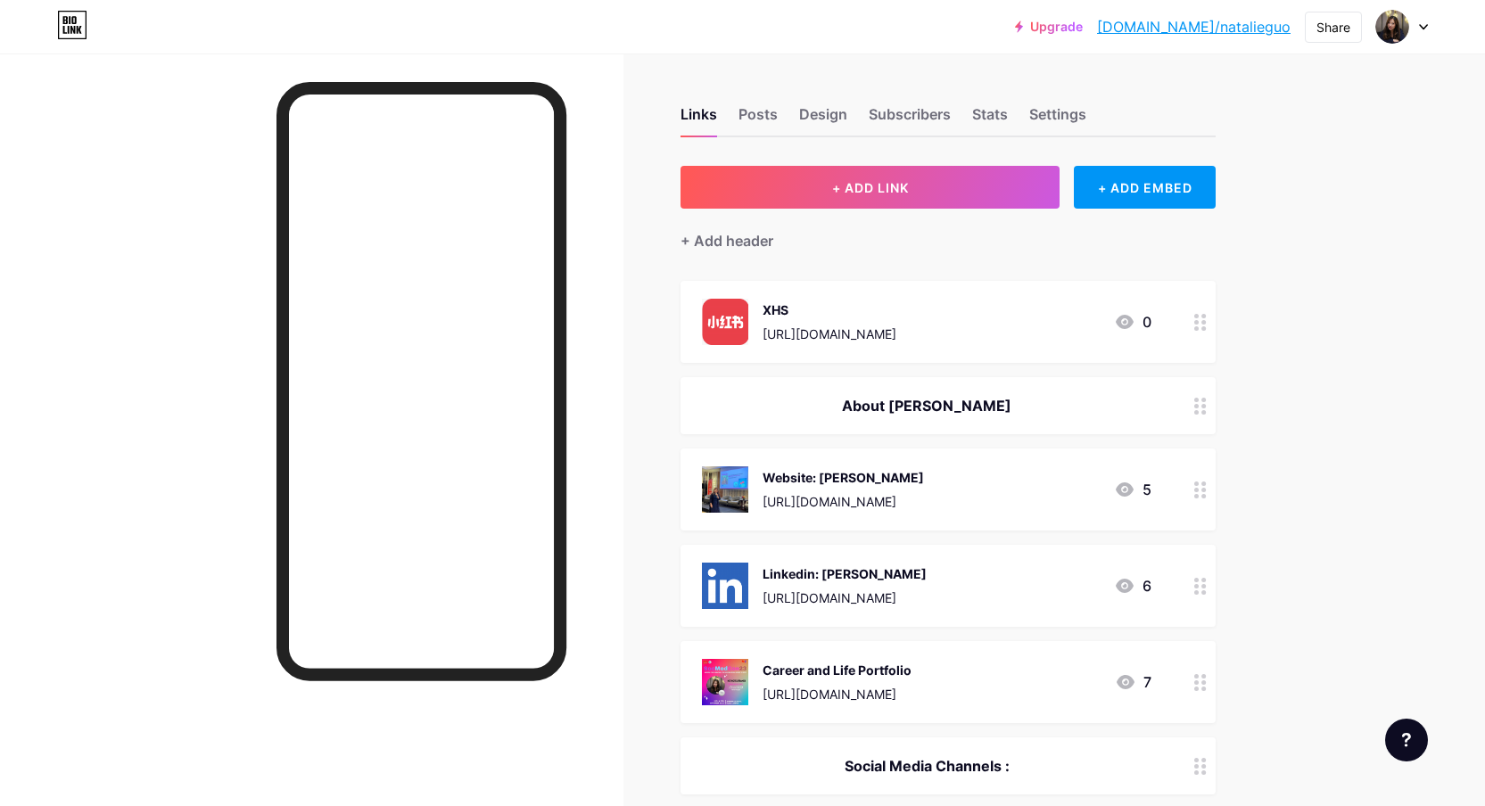
drag, startPoint x: 868, startPoint y: 335, endPoint x: 868, endPoint y: 244, distance: 90.9
drag, startPoint x: 1192, startPoint y: 316, endPoint x: 1247, endPoint y: 213, distance: 116.5
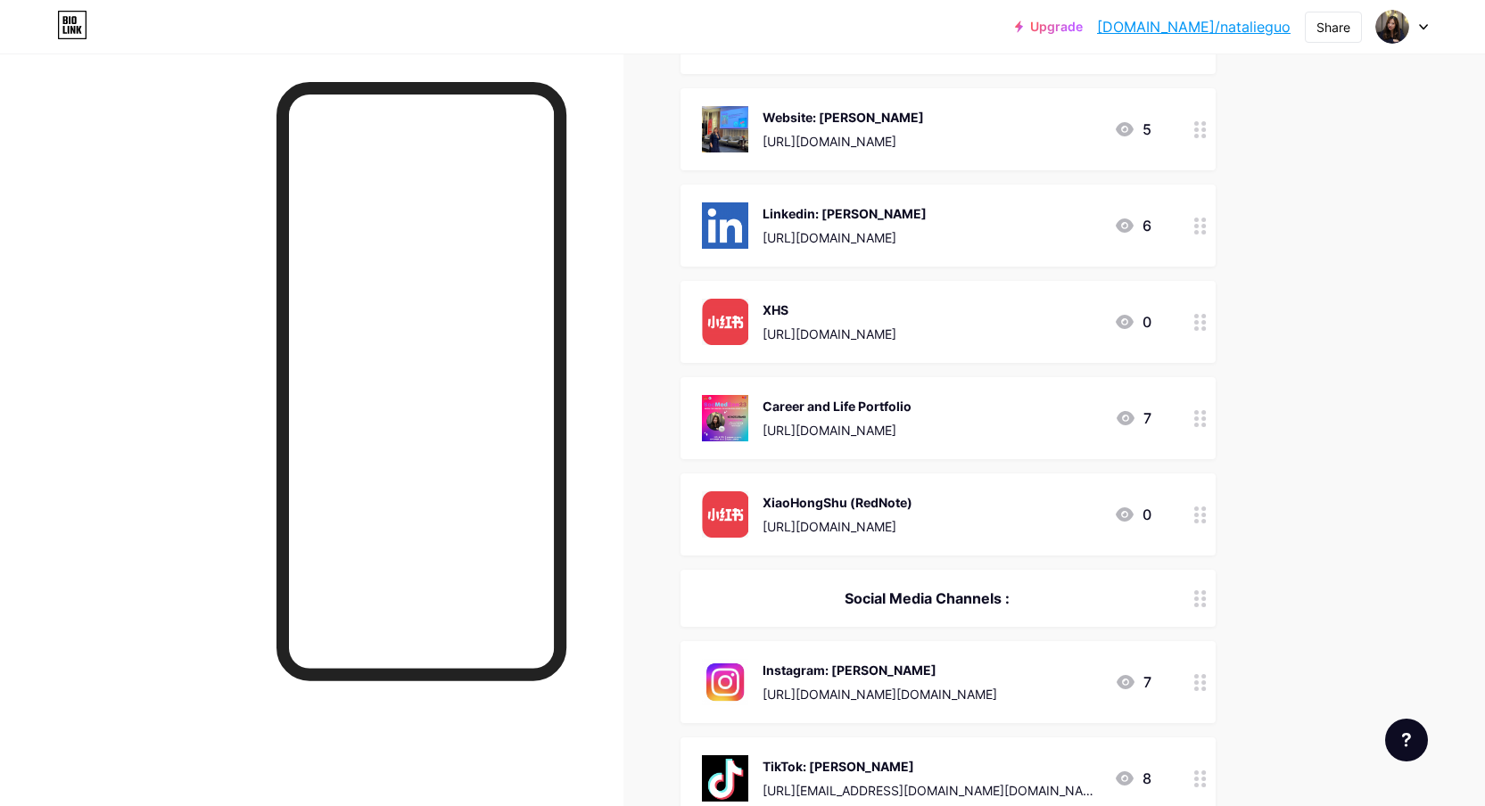
scroll to position [276, 0]
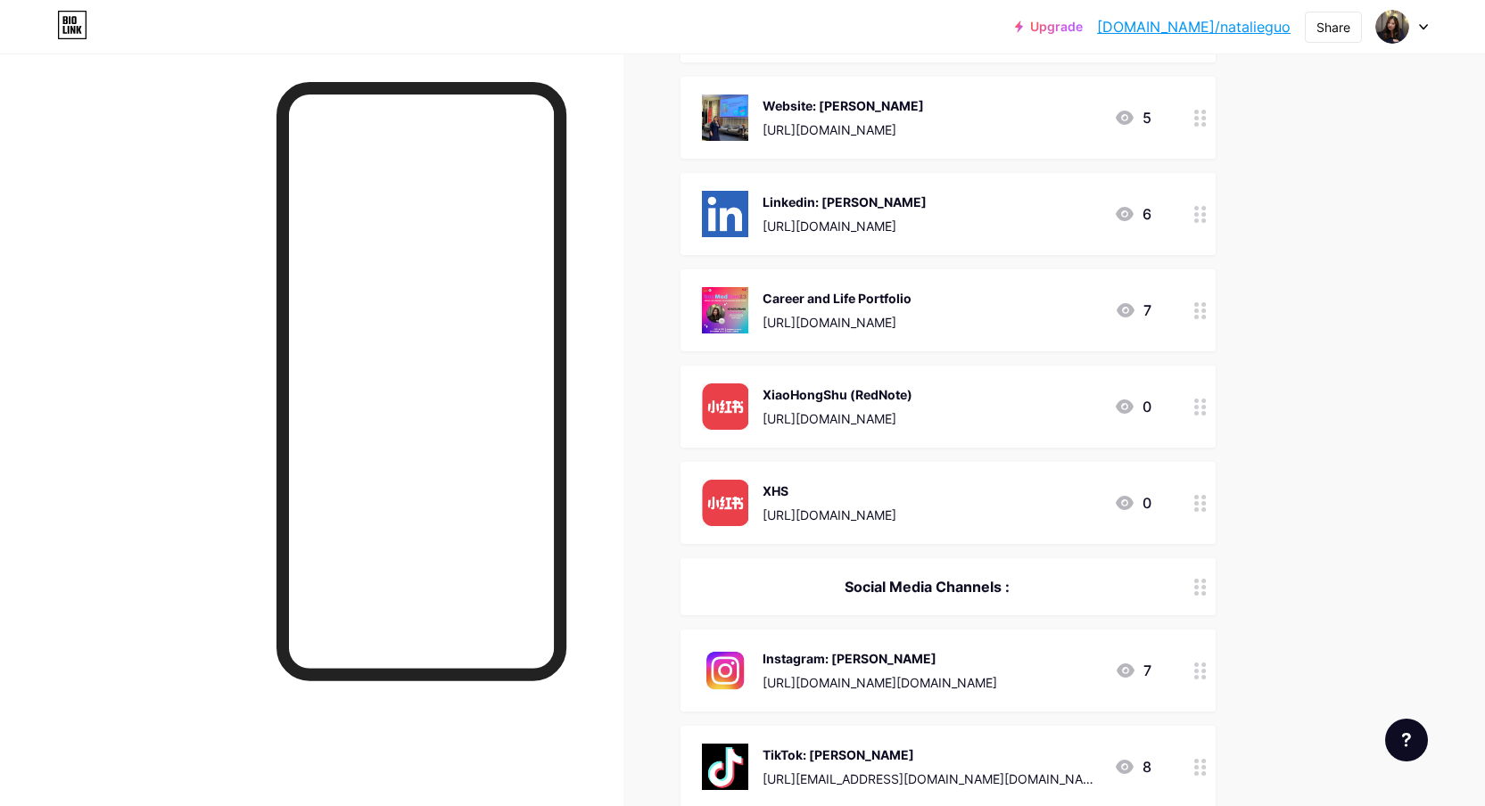
click at [1202, 505] on icon at bounding box center [1200, 503] width 12 height 17
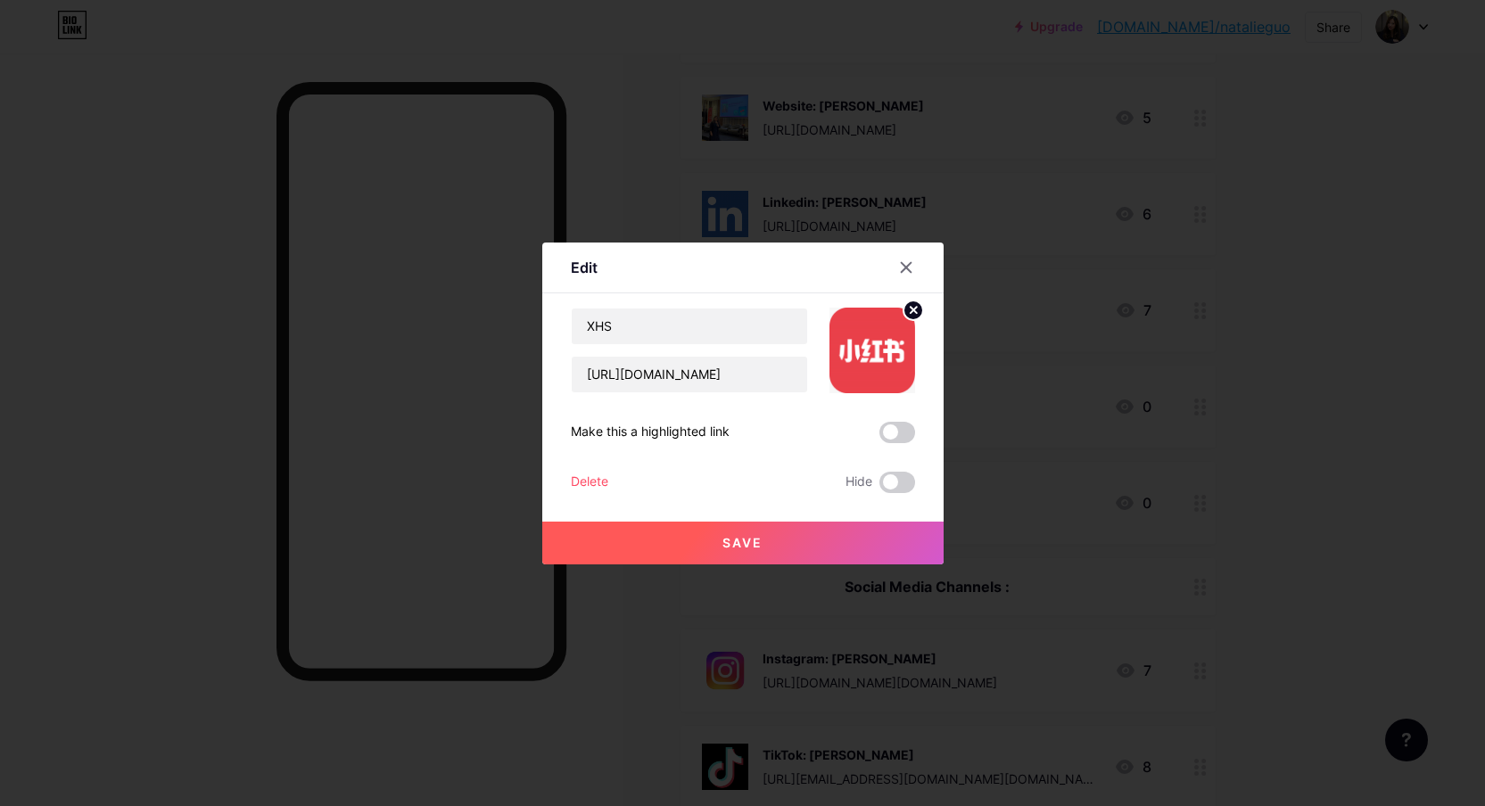
click at [573, 474] on div "Delete" at bounding box center [589, 482] width 37 height 21
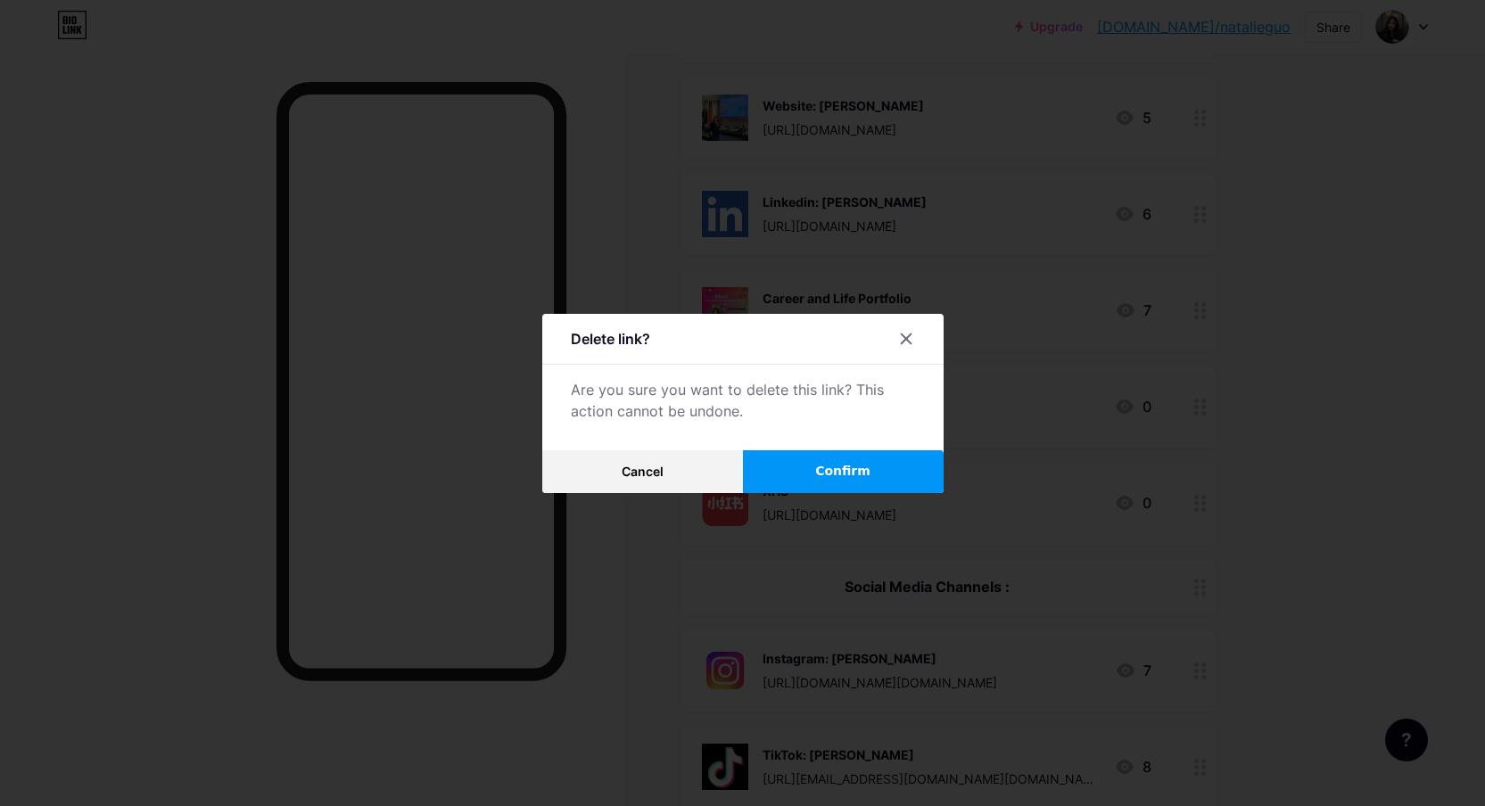
click at [773, 491] on button "Confirm" at bounding box center [843, 471] width 201 height 43
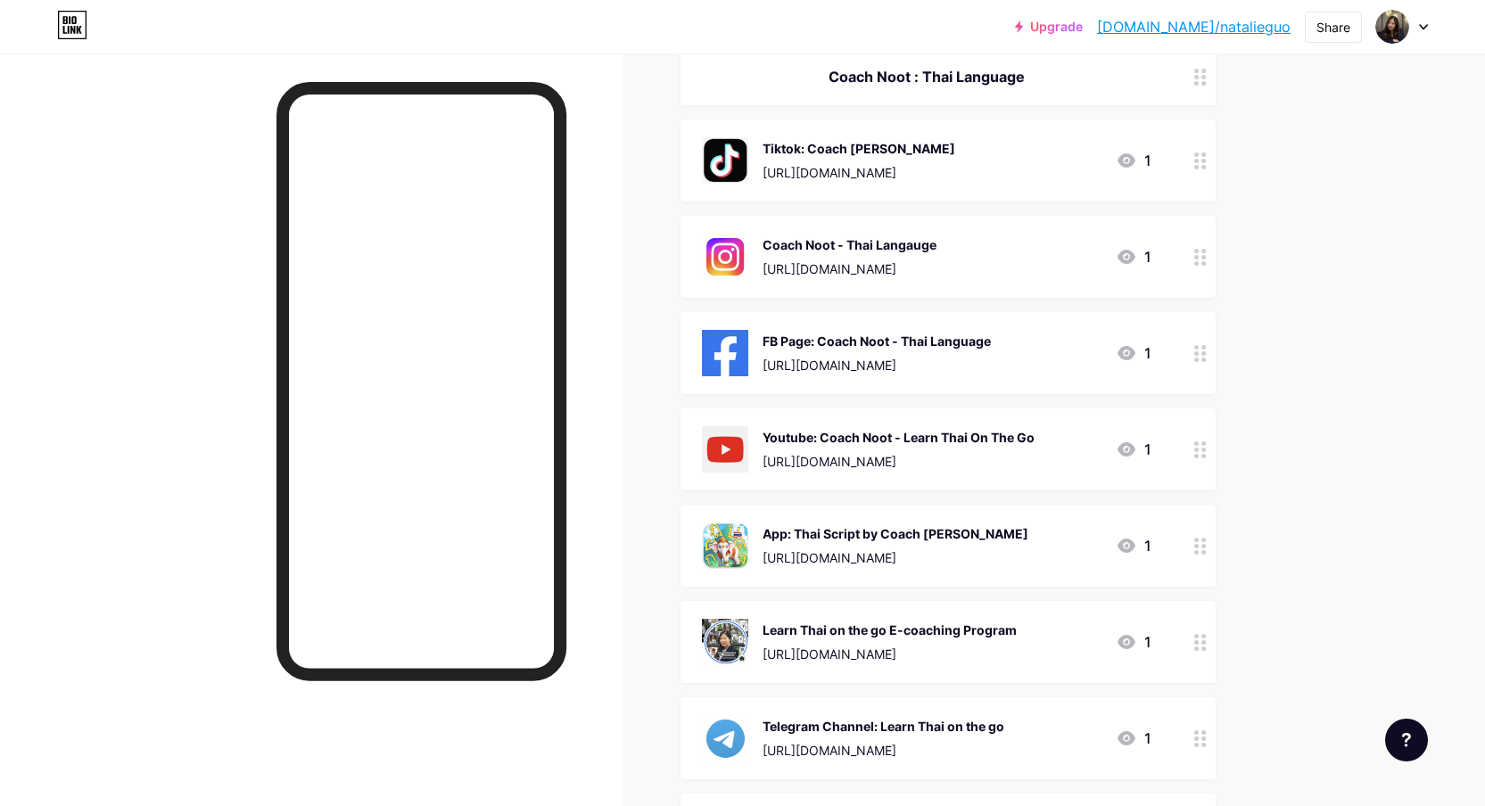
scroll to position [1677, 0]
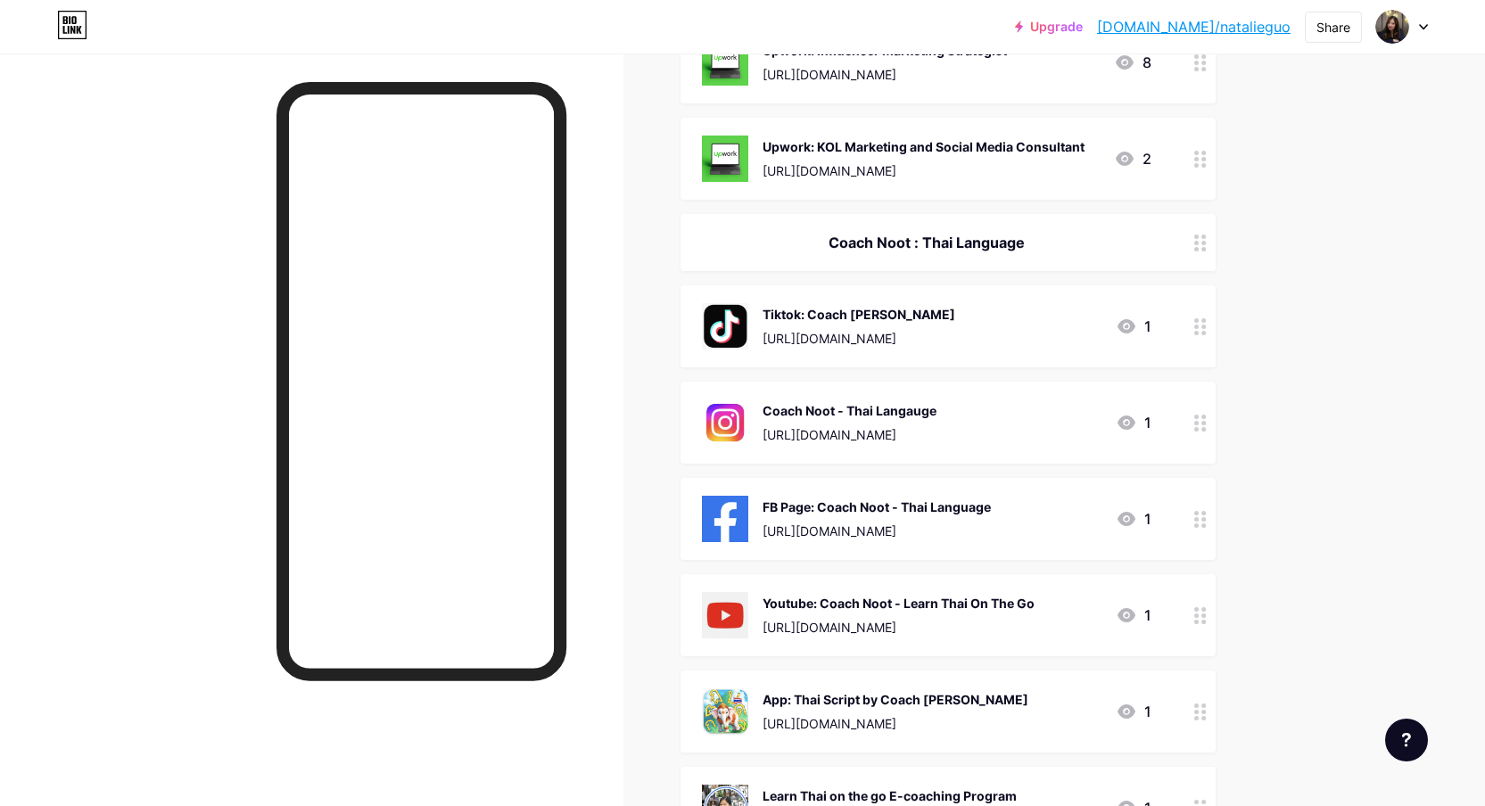
scroll to position [1247, 0]
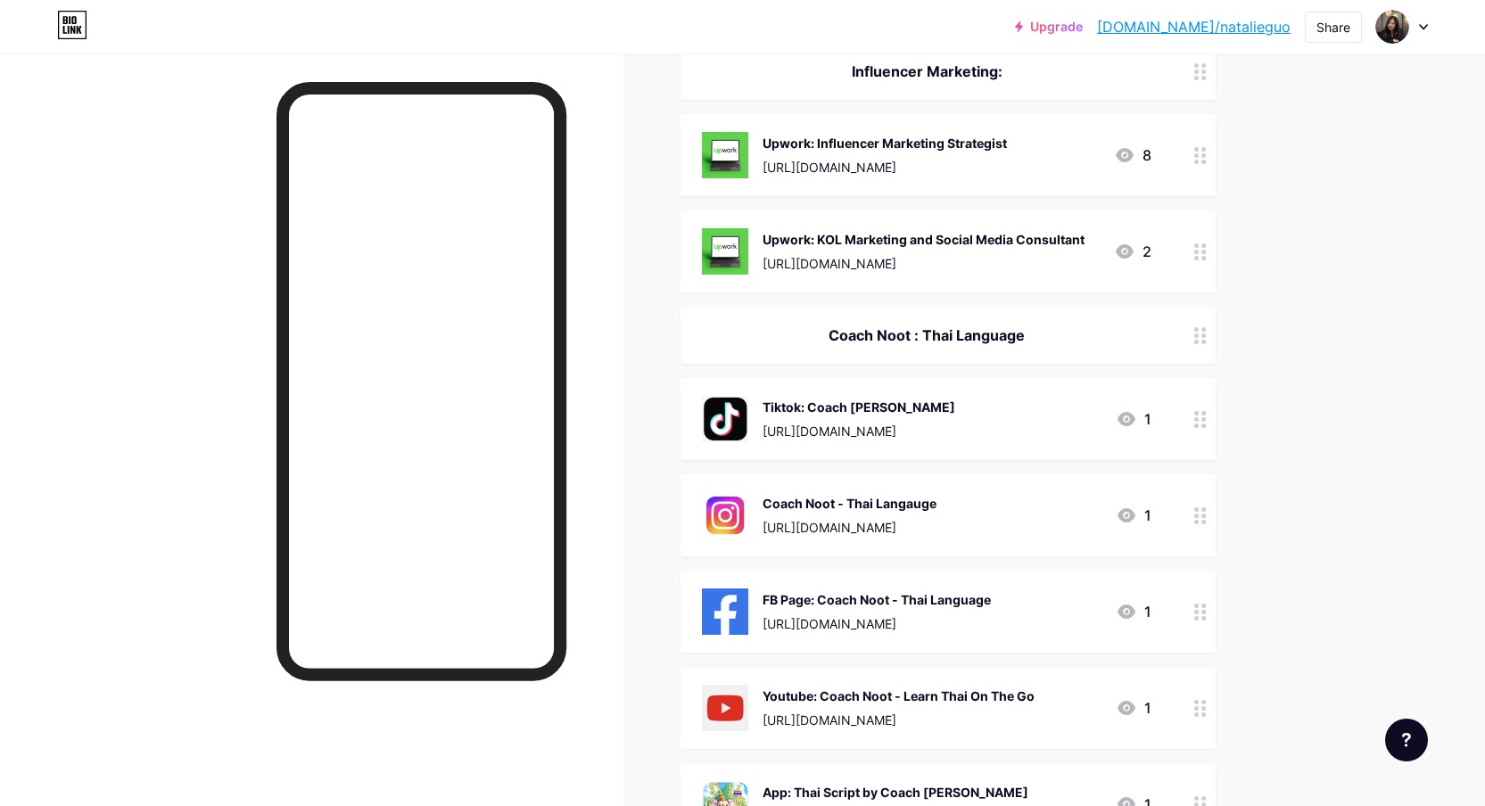
click at [991, 347] on div "Coach Noot : Thai Language" at bounding box center [947, 335] width 535 height 57
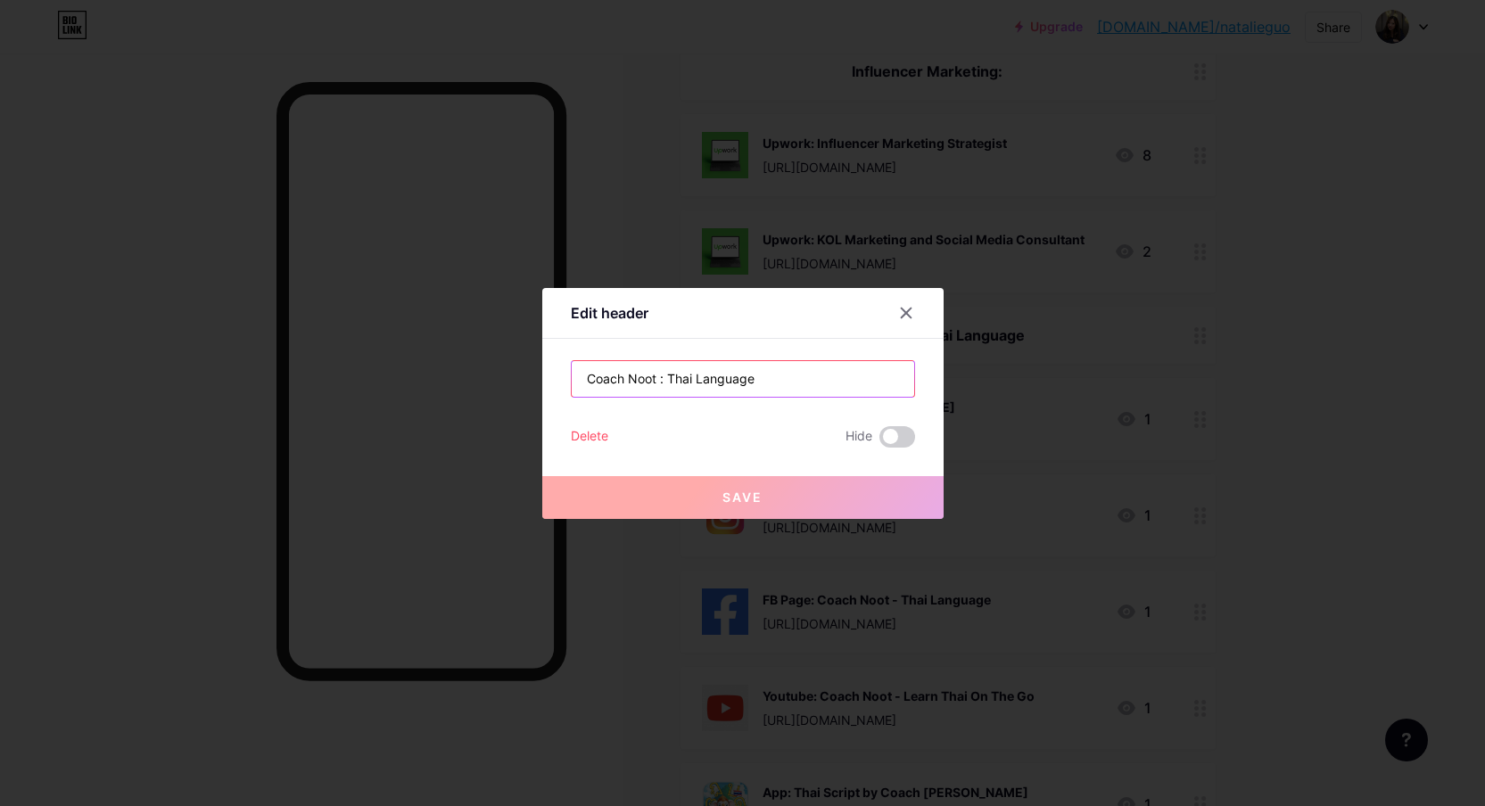
click at [649, 371] on input "Coach Noot : Thai Language" at bounding box center [743, 379] width 342 height 36
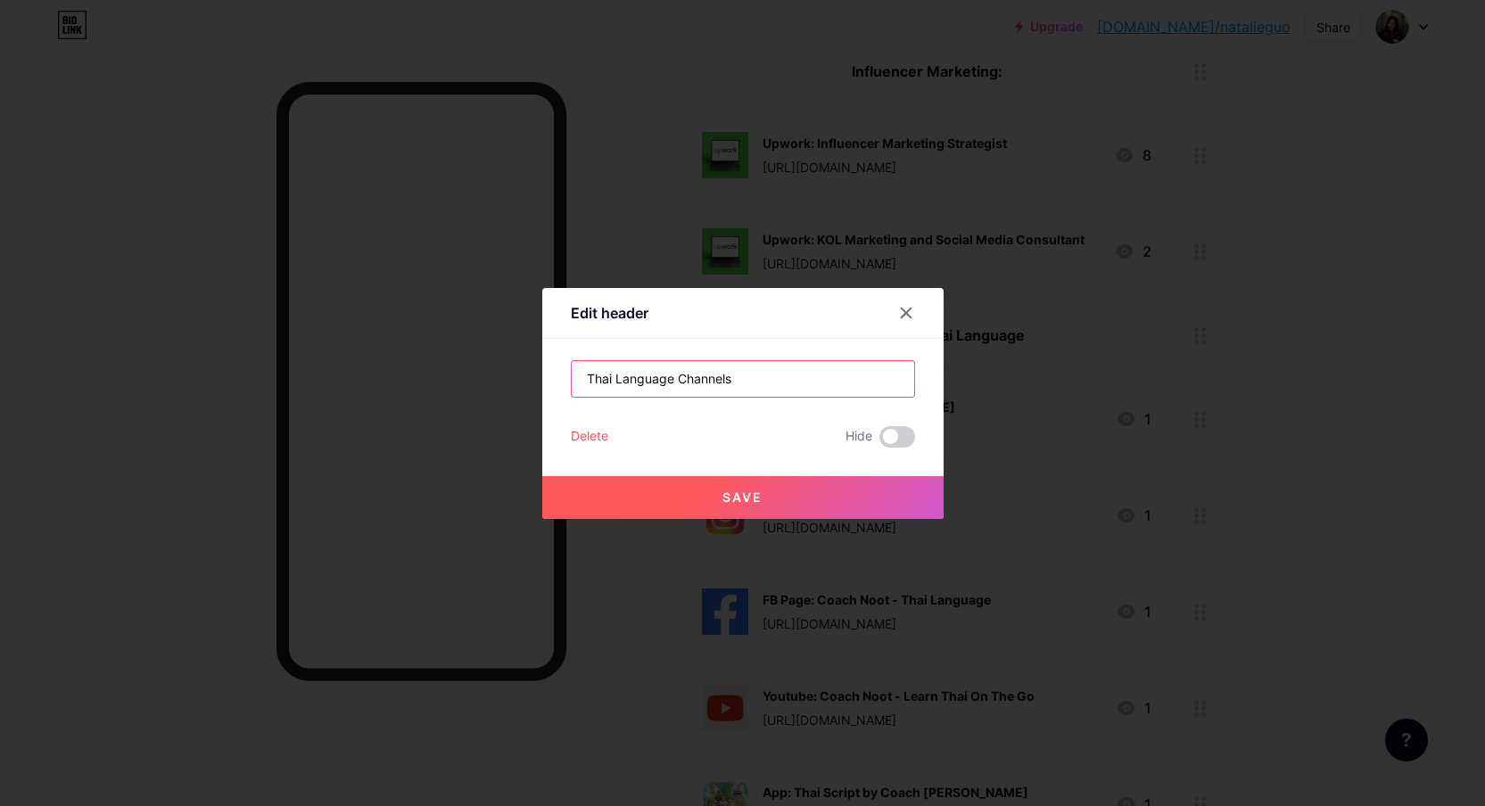
type input "Thai Language Channels"
click at [718, 496] on button "Save" at bounding box center [742, 497] width 401 height 43
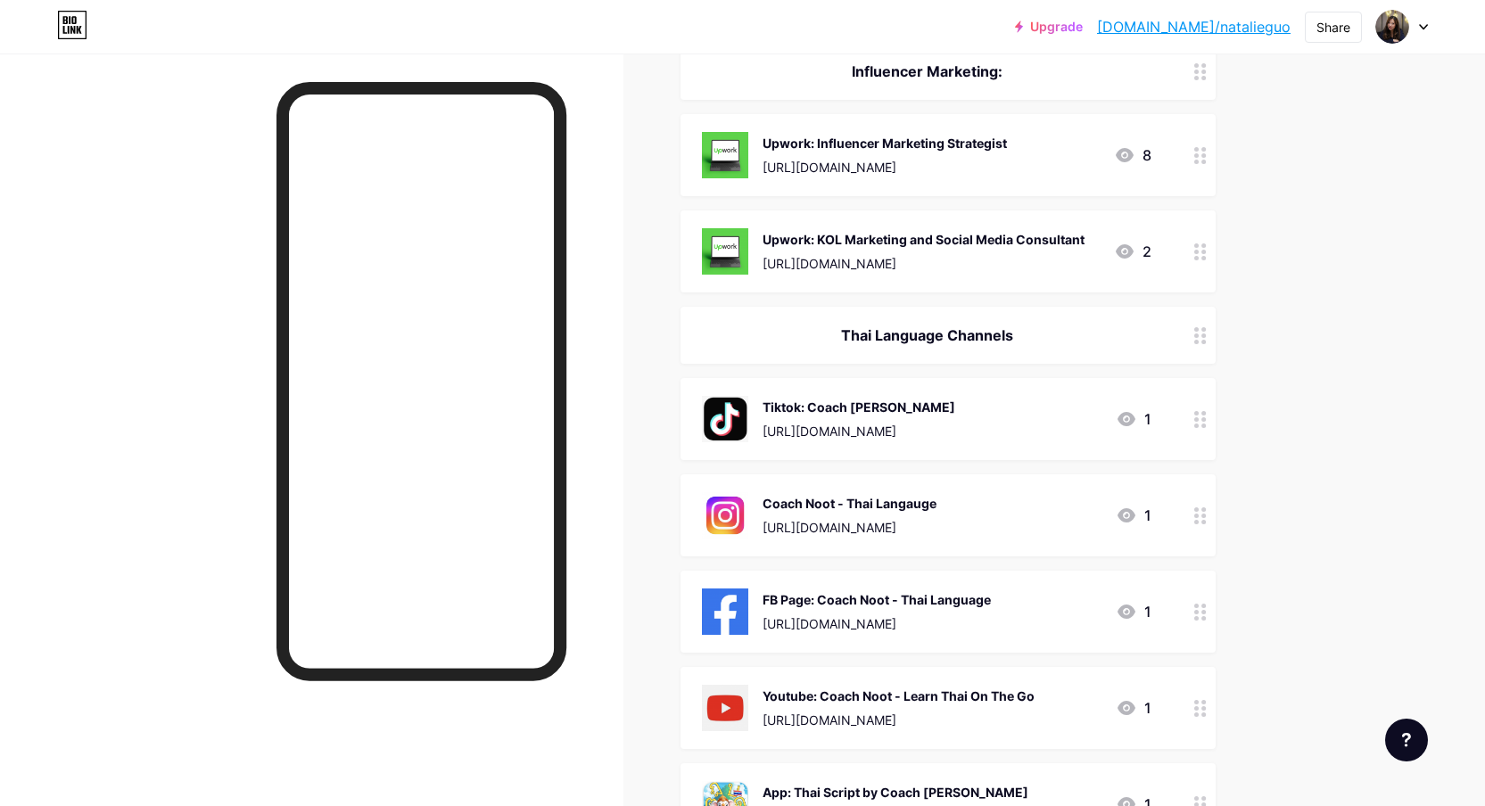
click at [1209, 330] on div at bounding box center [1200, 335] width 30 height 57
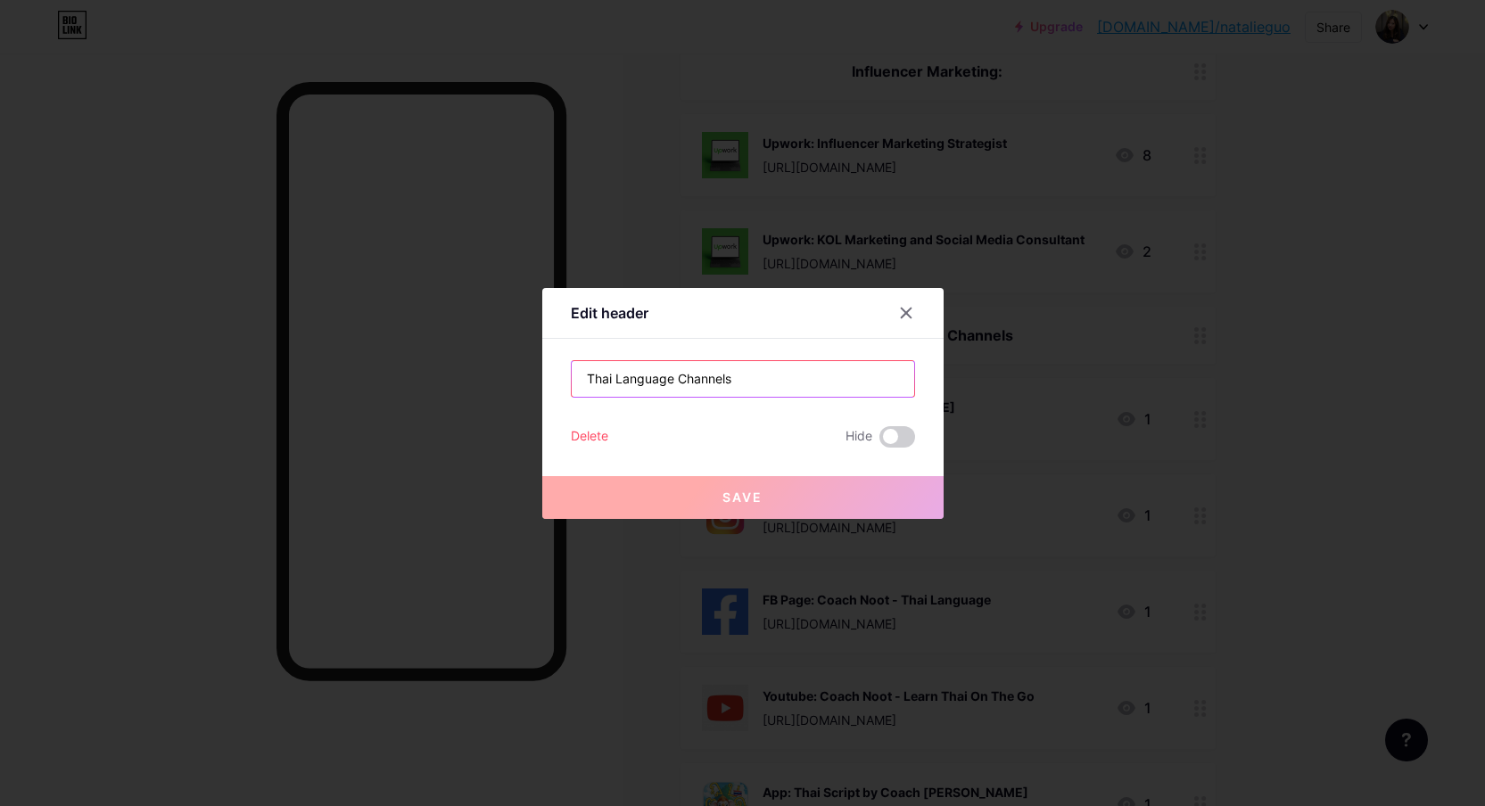
click at [764, 372] on input "Thai Language Channels" at bounding box center [743, 379] width 342 height 36
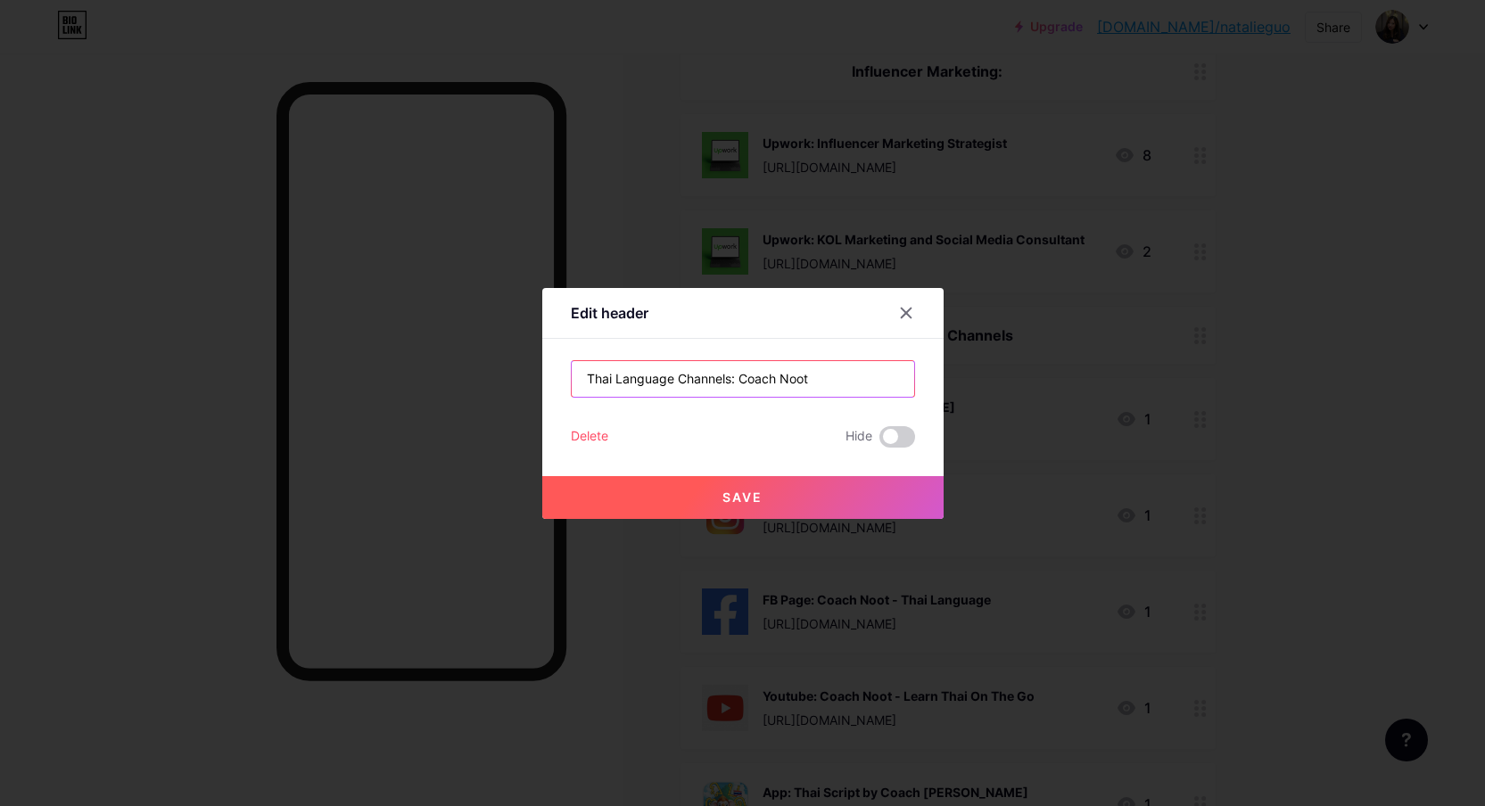
type input "Thai Language Channels: Coach Noot"
click at [761, 497] on span "Save" at bounding box center [742, 497] width 40 height 15
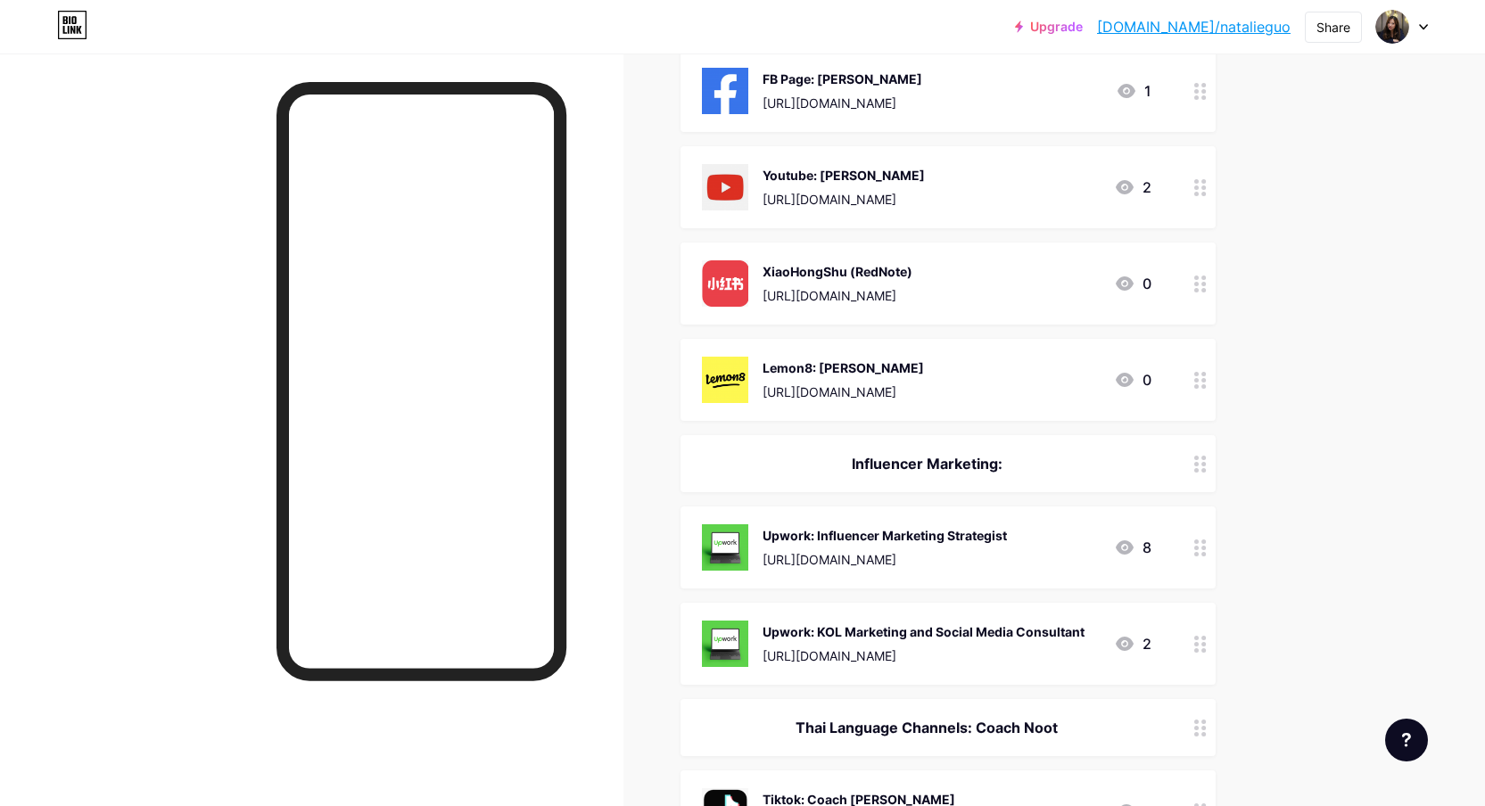
scroll to position [850, 0]
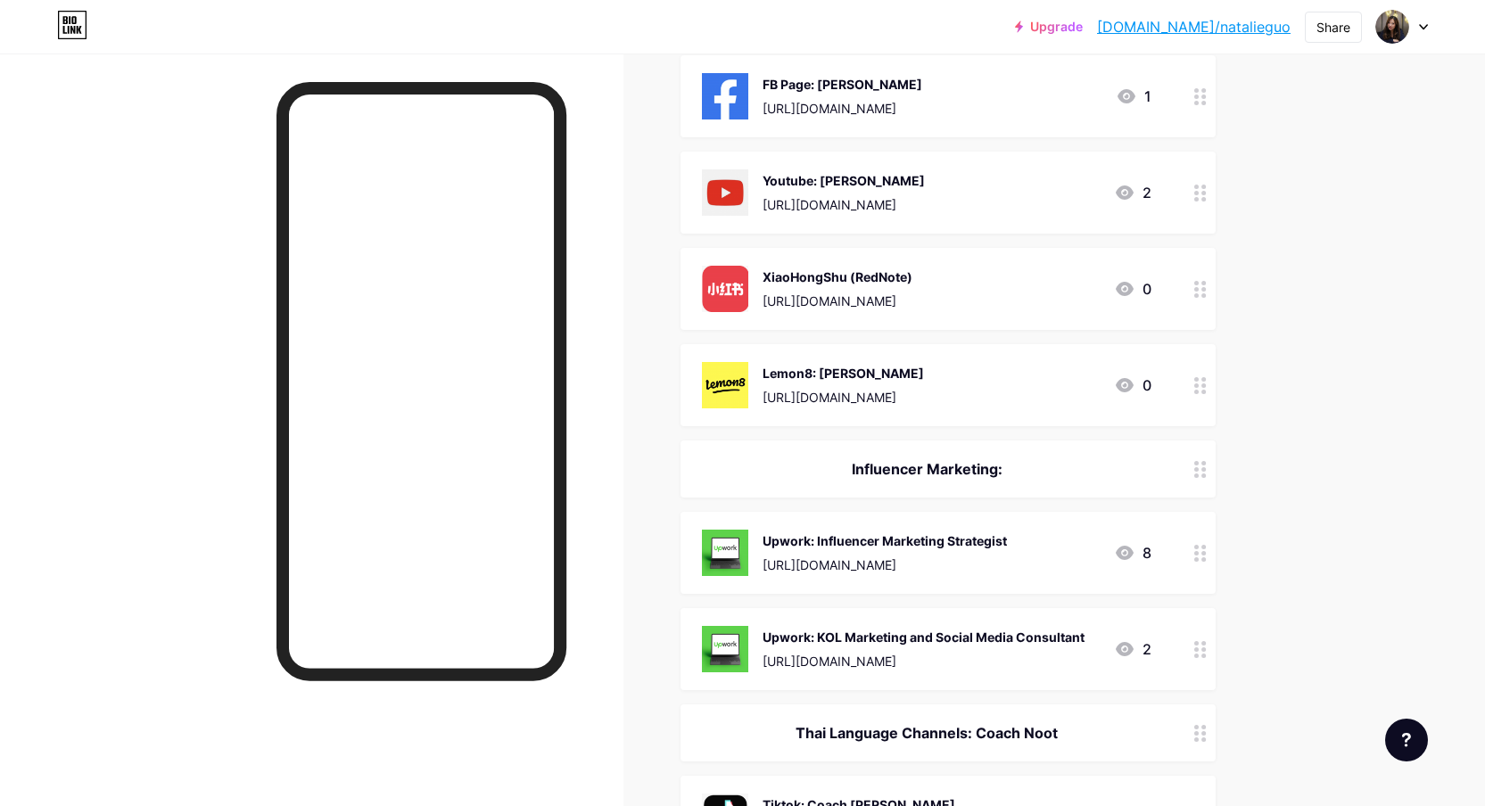
click at [1181, 654] on div "Upwork: KOL Marketing and Social Media Consultant [URL][DOMAIN_NAME] 2" at bounding box center [947, 649] width 535 height 82
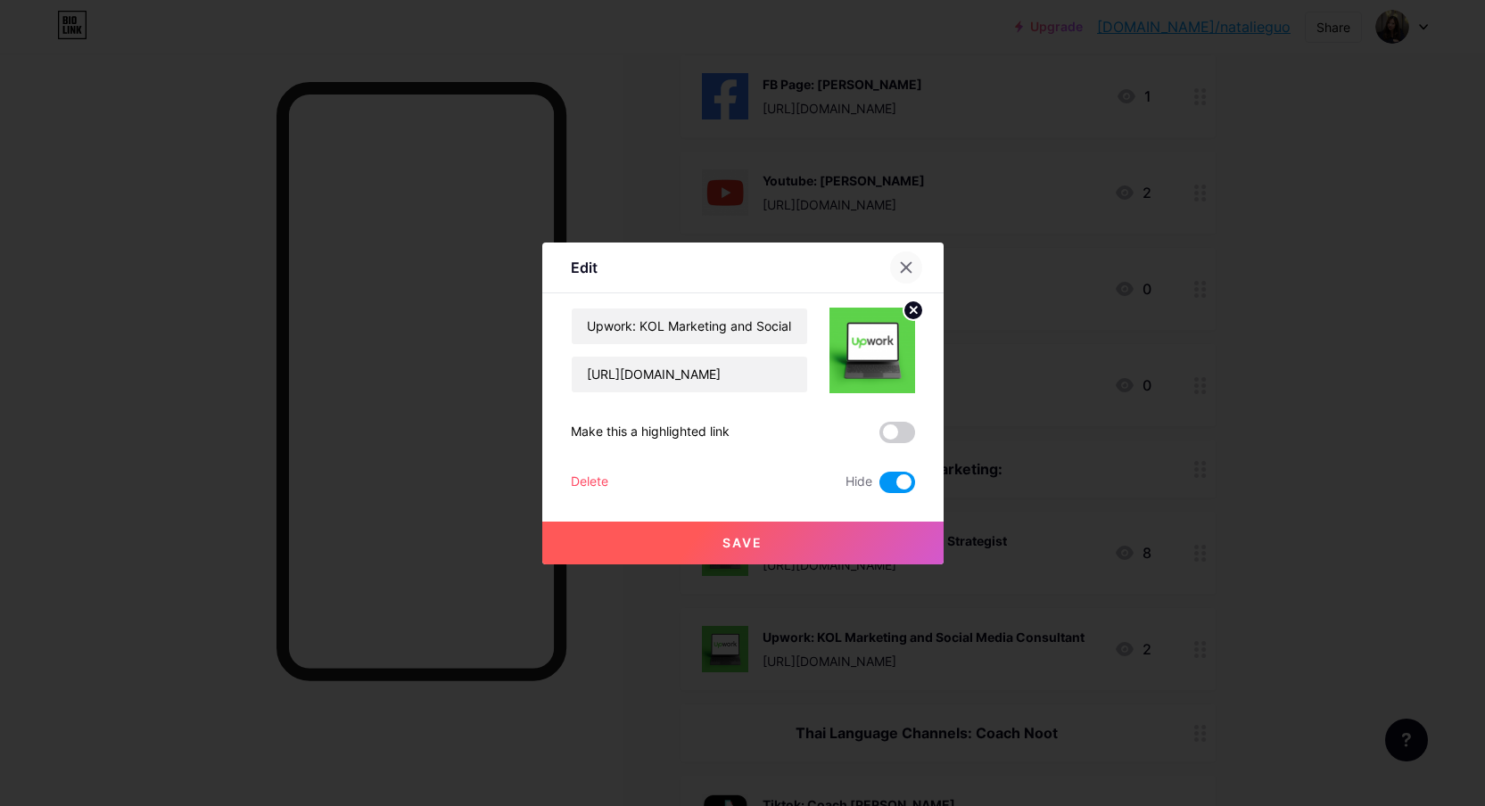
click at [915, 263] on div at bounding box center [906, 267] width 32 height 32
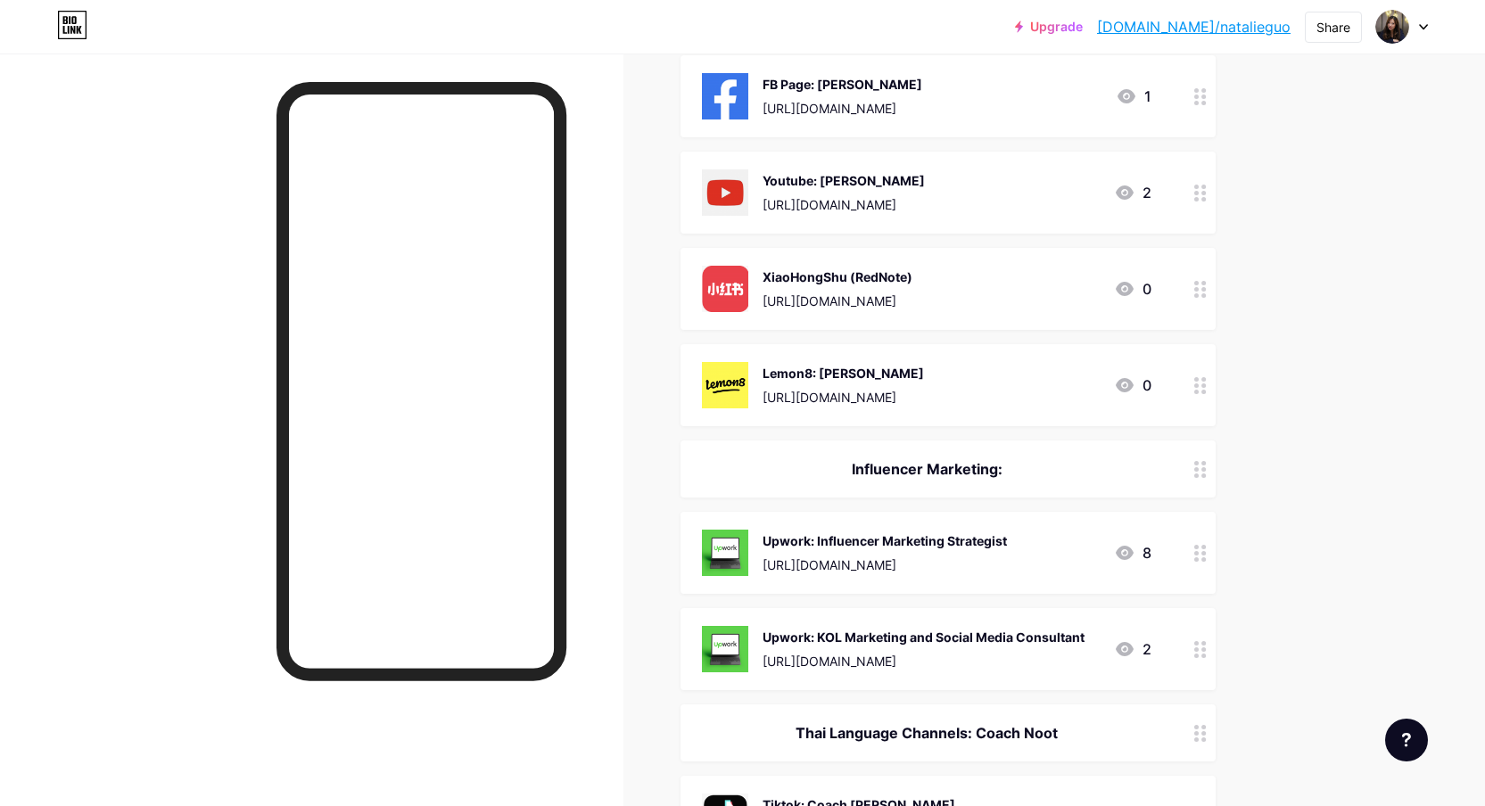
click at [1214, 470] on div at bounding box center [1200, 468] width 30 height 57
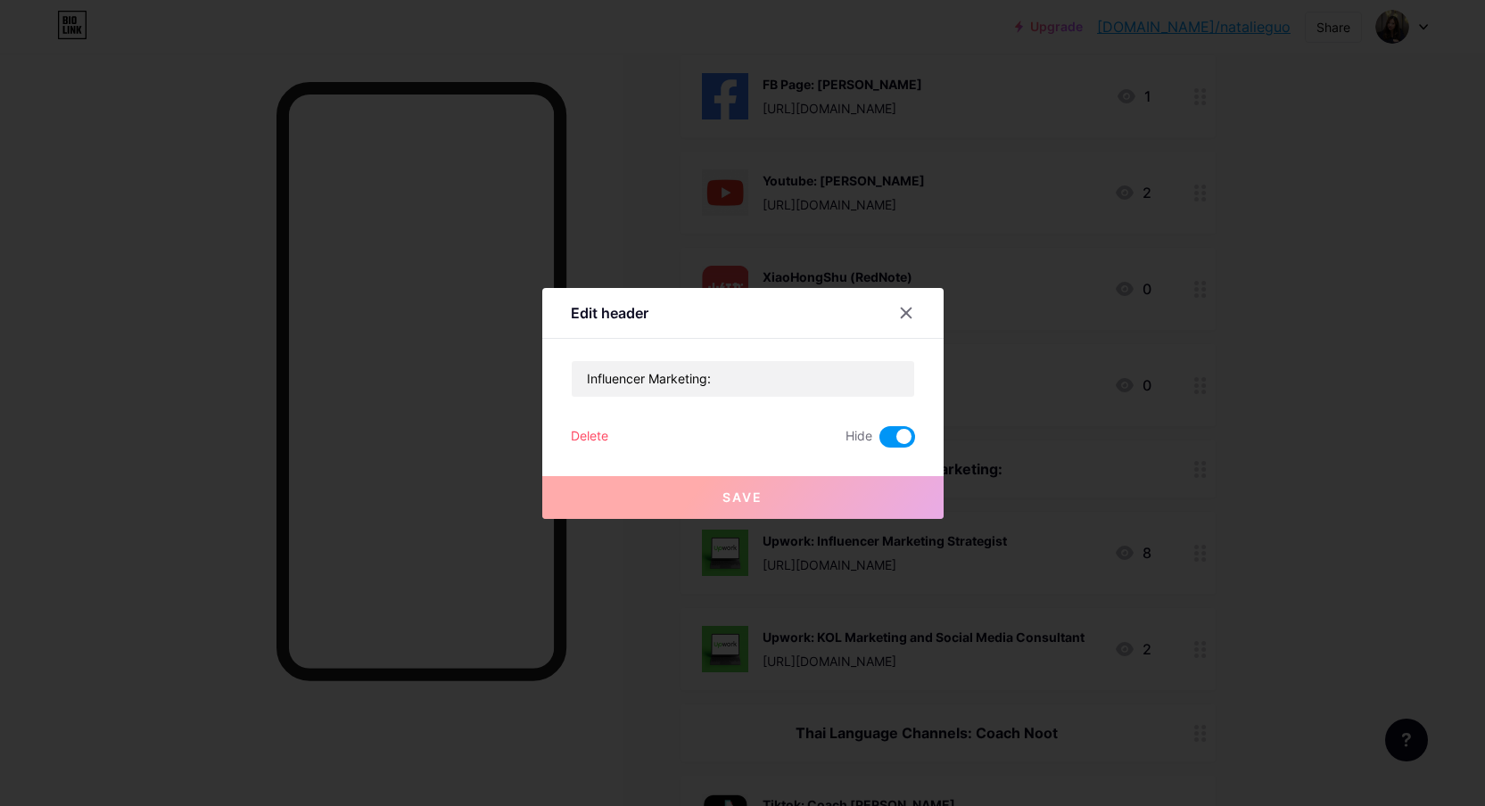
click at [1214, 470] on div at bounding box center [742, 403] width 1485 height 806
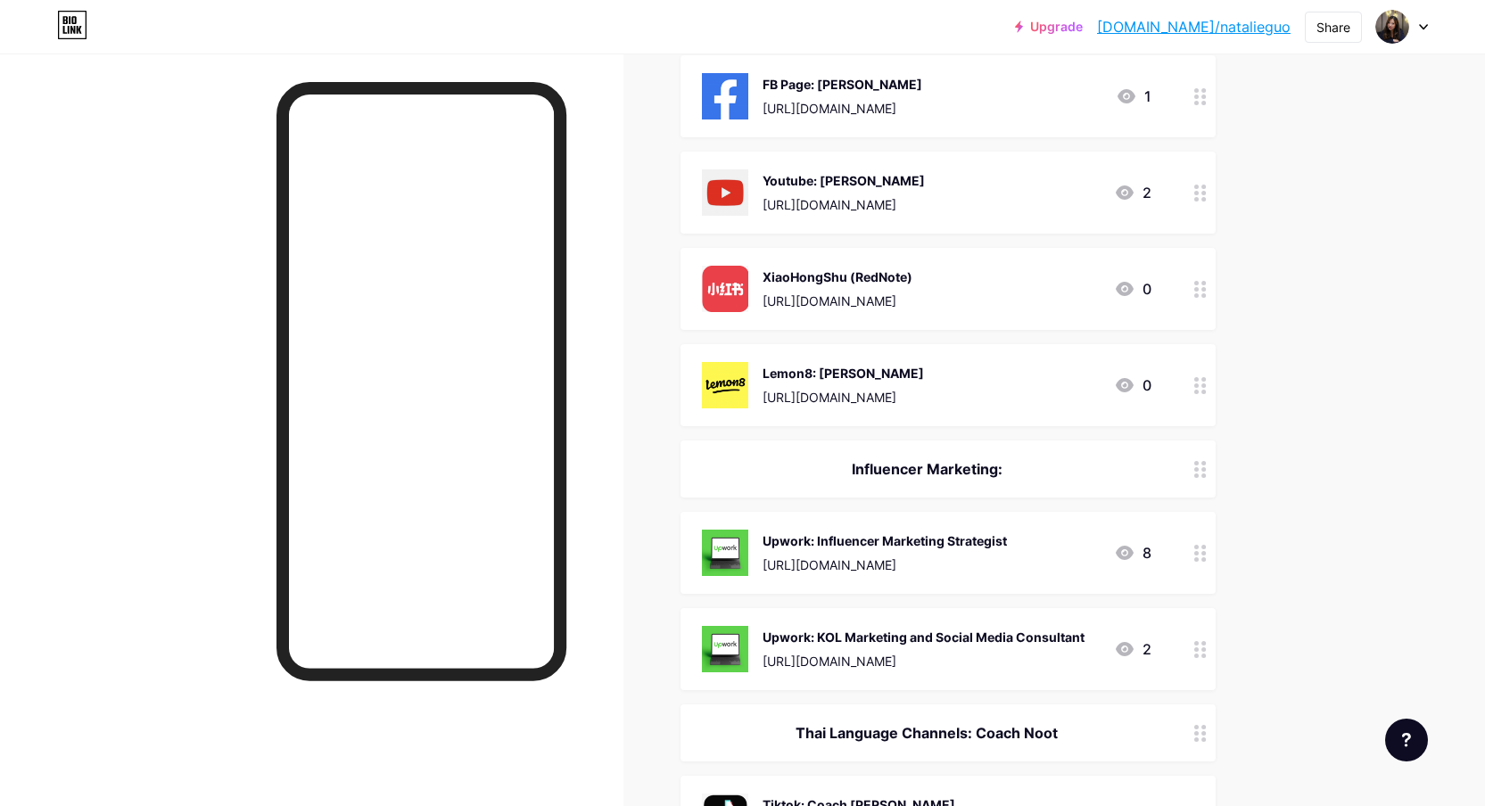
click at [1203, 557] on circle at bounding box center [1203, 559] width 4 height 4
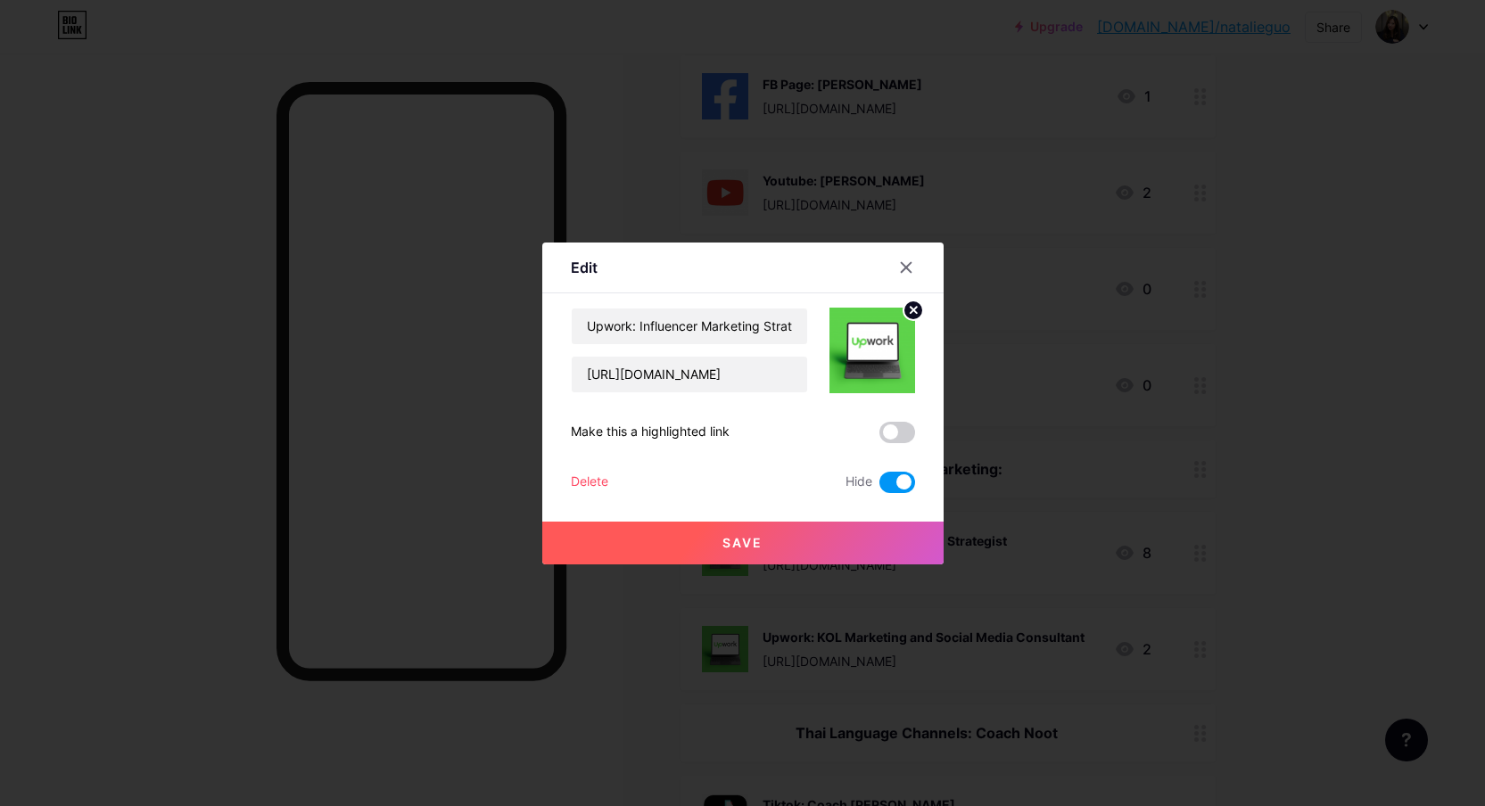
click at [1203, 556] on div at bounding box center [742, 403] width 1485 height 806
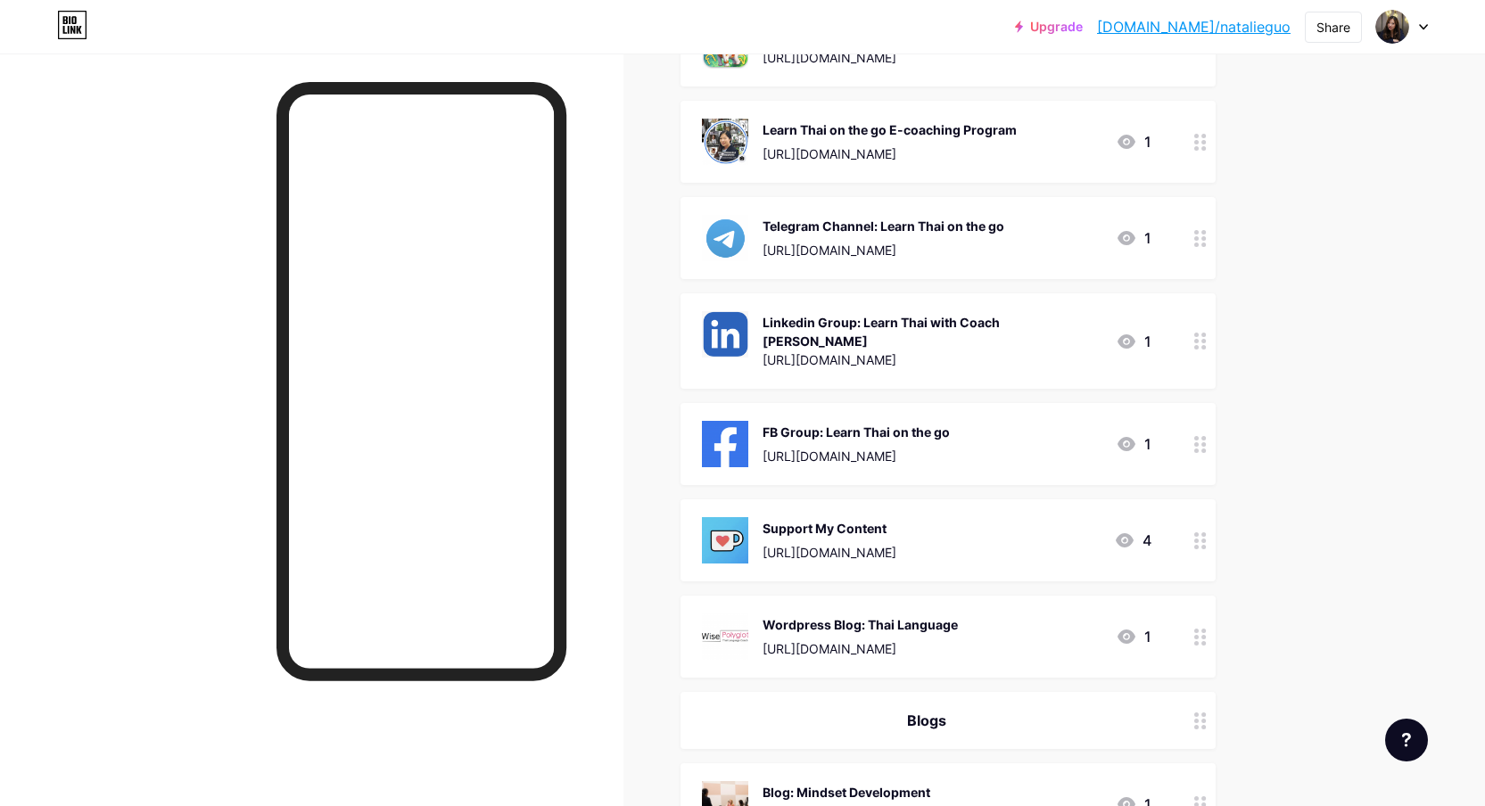
scroll to position [2053, 0]
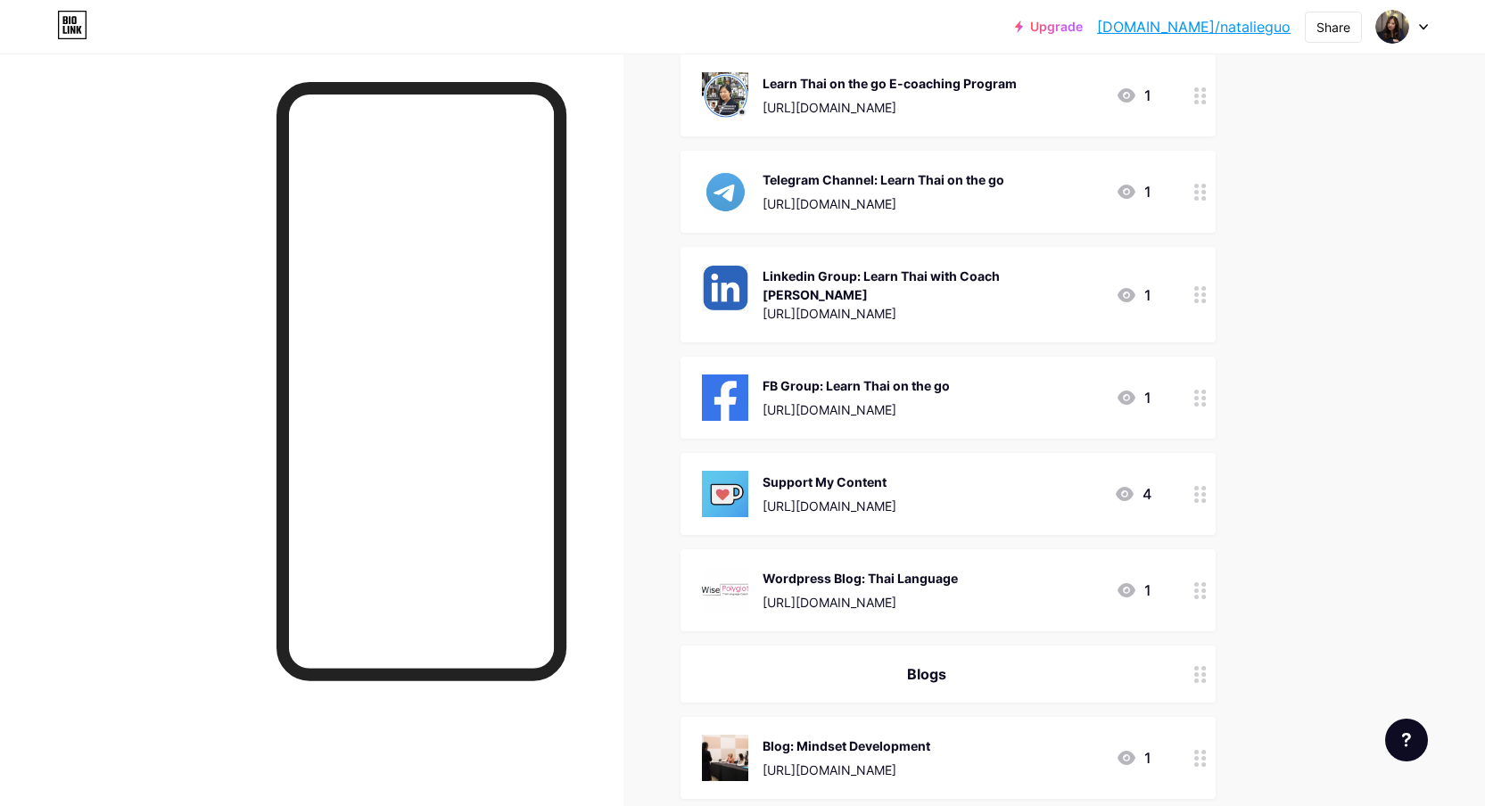
click at [1183, 475] on div "Support My Content [URL][DOMAIN_NAME] 4" at bounding box center [947, 494] width 535 height 82
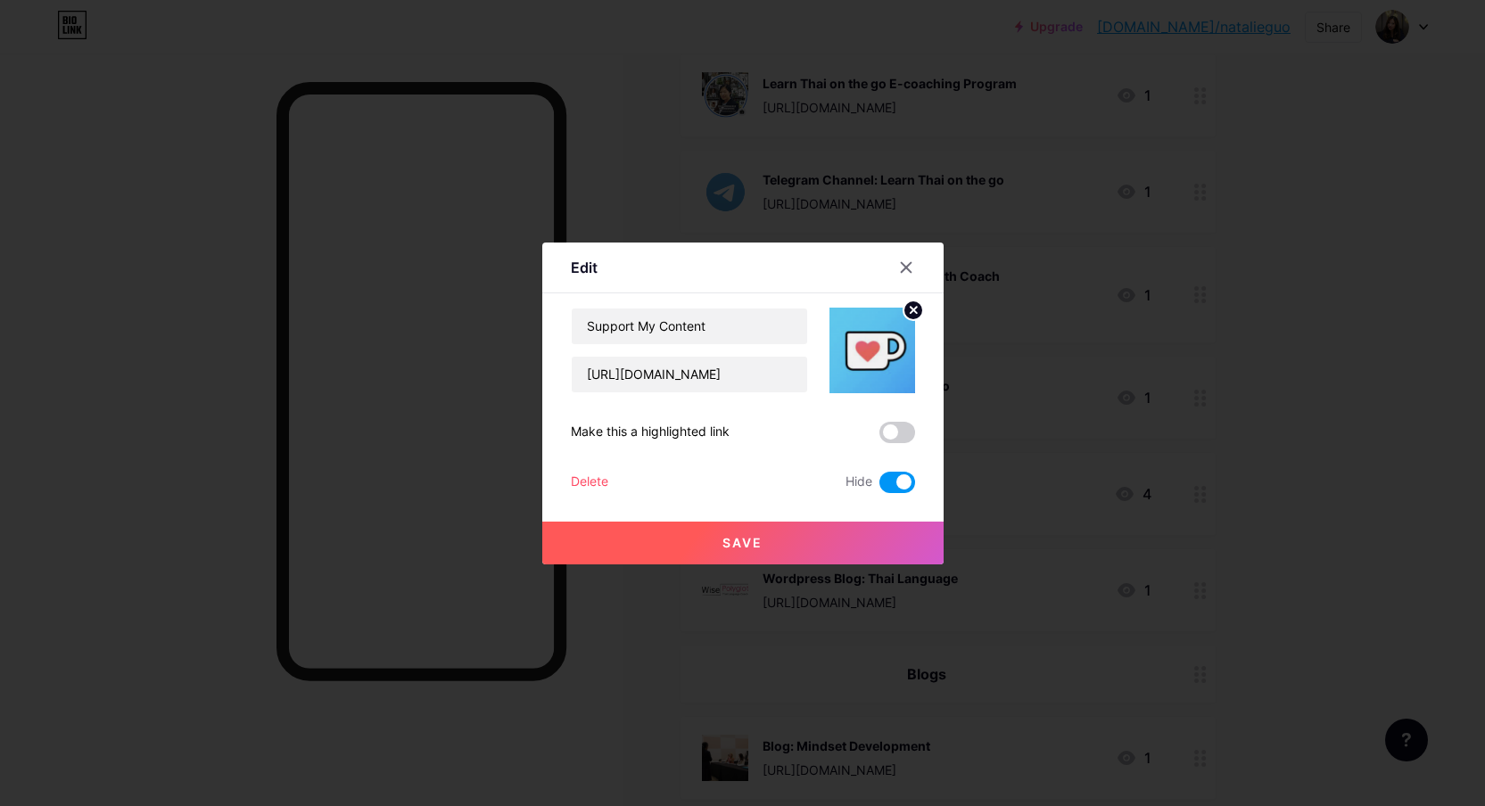
click at [891, 486] on span at bounding box center [897, 482] width 36 height 21
click at [879, 487] on input "checkbox" at bounding box center [879, 487] width 0 height 0
click at [792, 537] on button "Save" at bounding box center [742, 543] width 401 height 43
click at [905, 262] on icon at bounding box center [906, 267] width 14 height 14
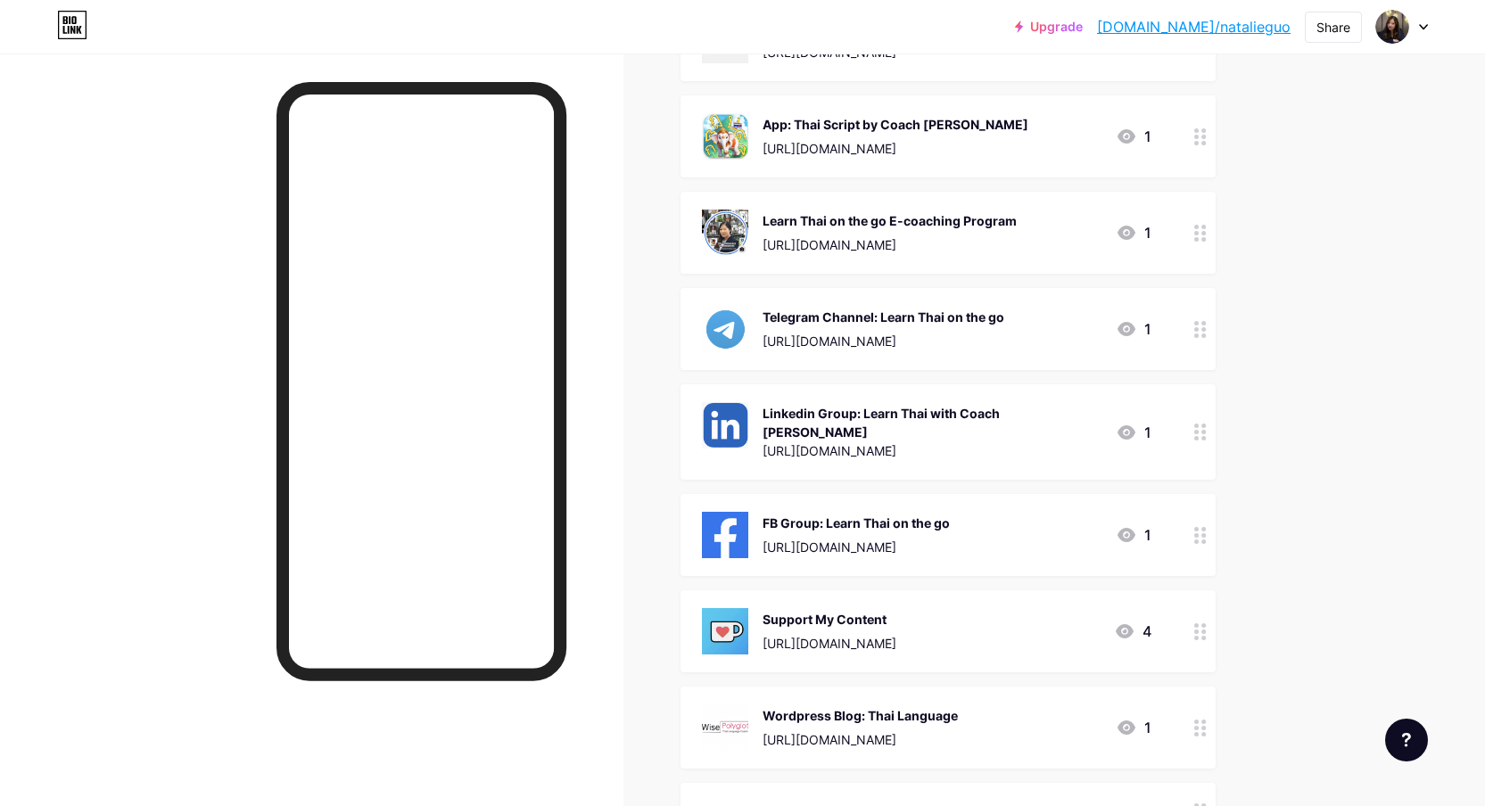
scroll to position [1905, 0]
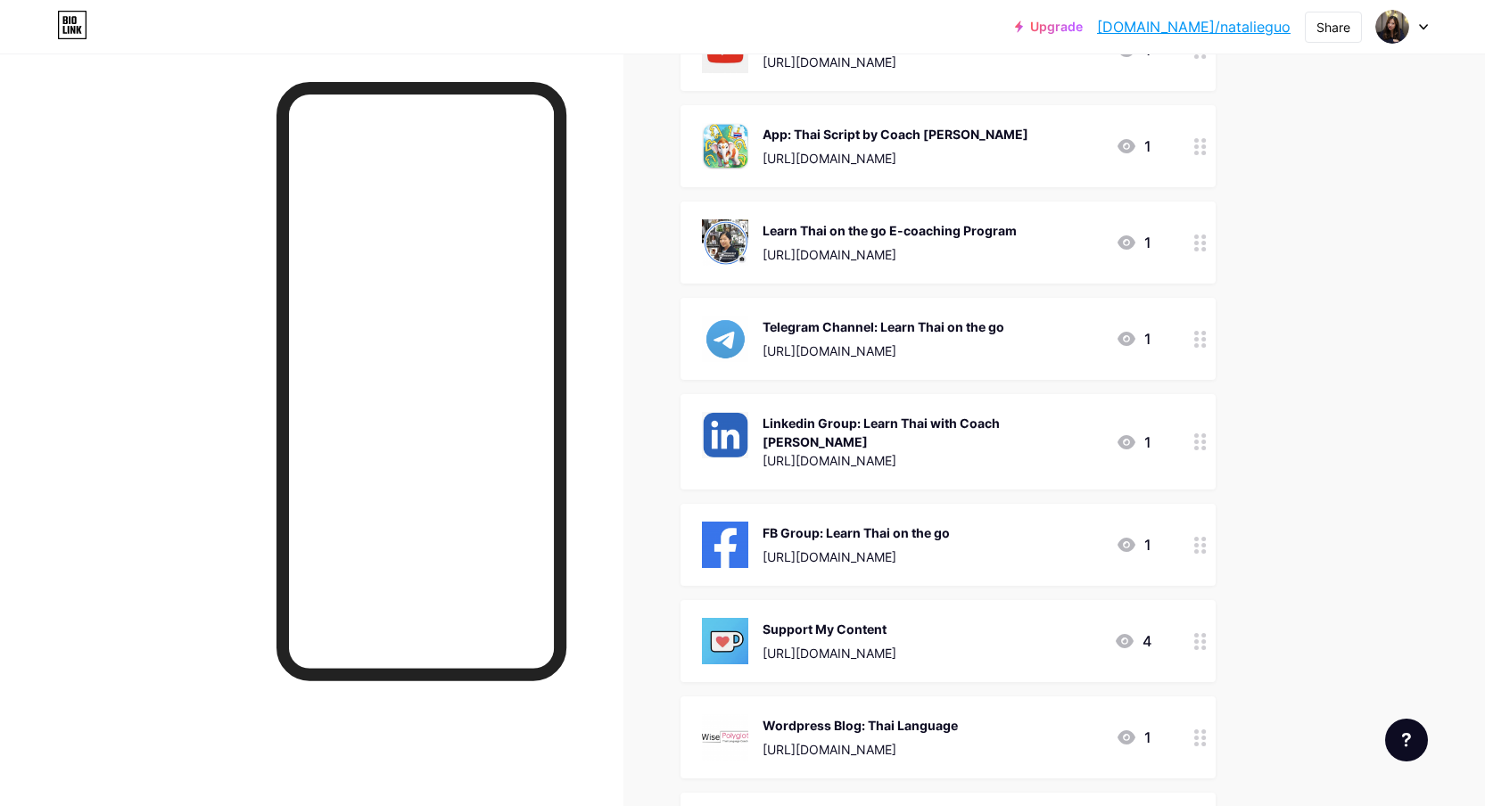
click at [1196, 638] on div at bounding box center [1200, 641] width 30 height 82
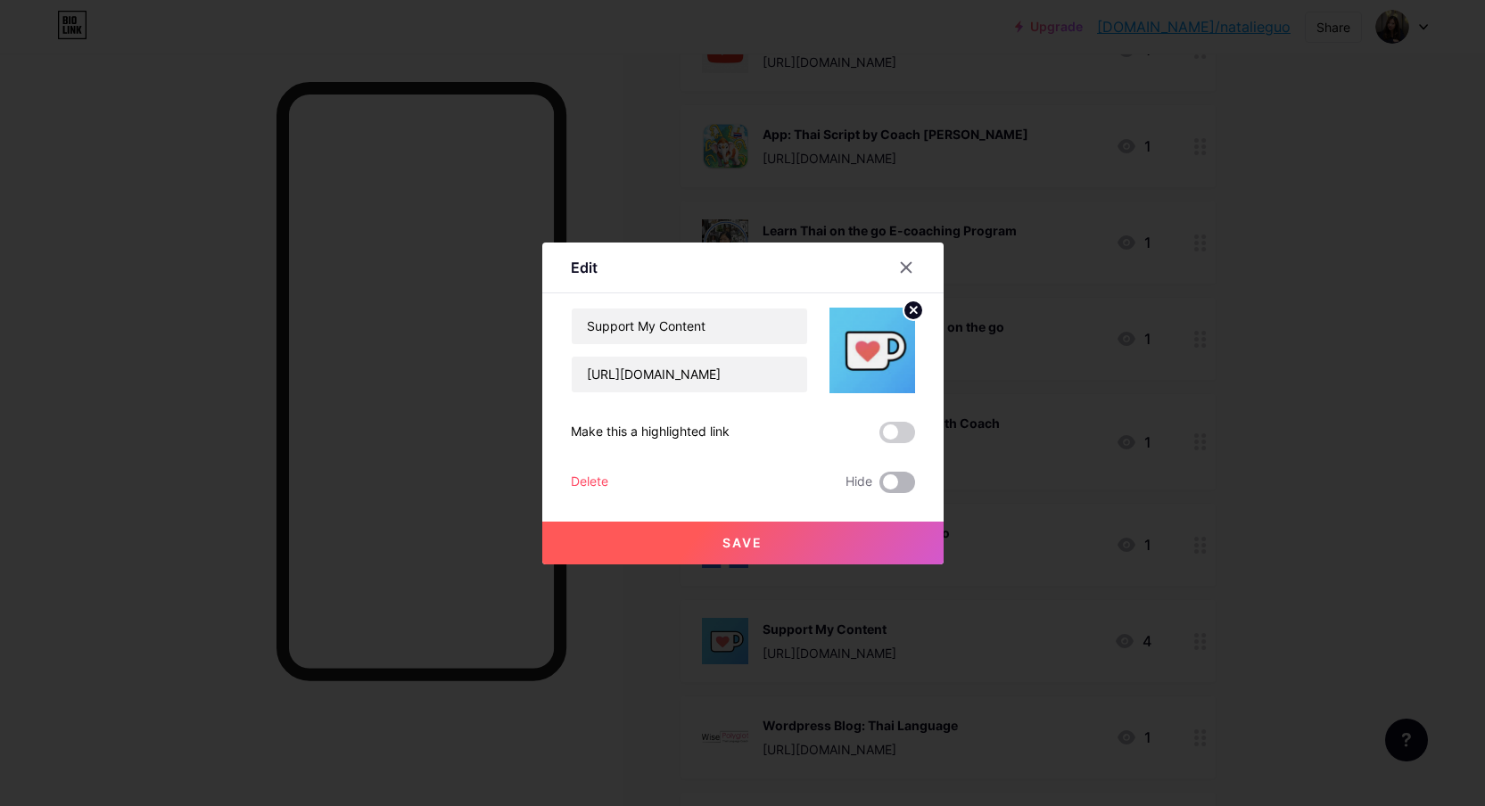
click at [899, 481] on span at bounding box center [897, 482] width 36 height 21
click at [879, 487] on input "checkbox" at bounding box center [879, 487] width 0 height 0
click at [747, 547] on span "Save" at bounding box center [742, 542] width 40 height 15
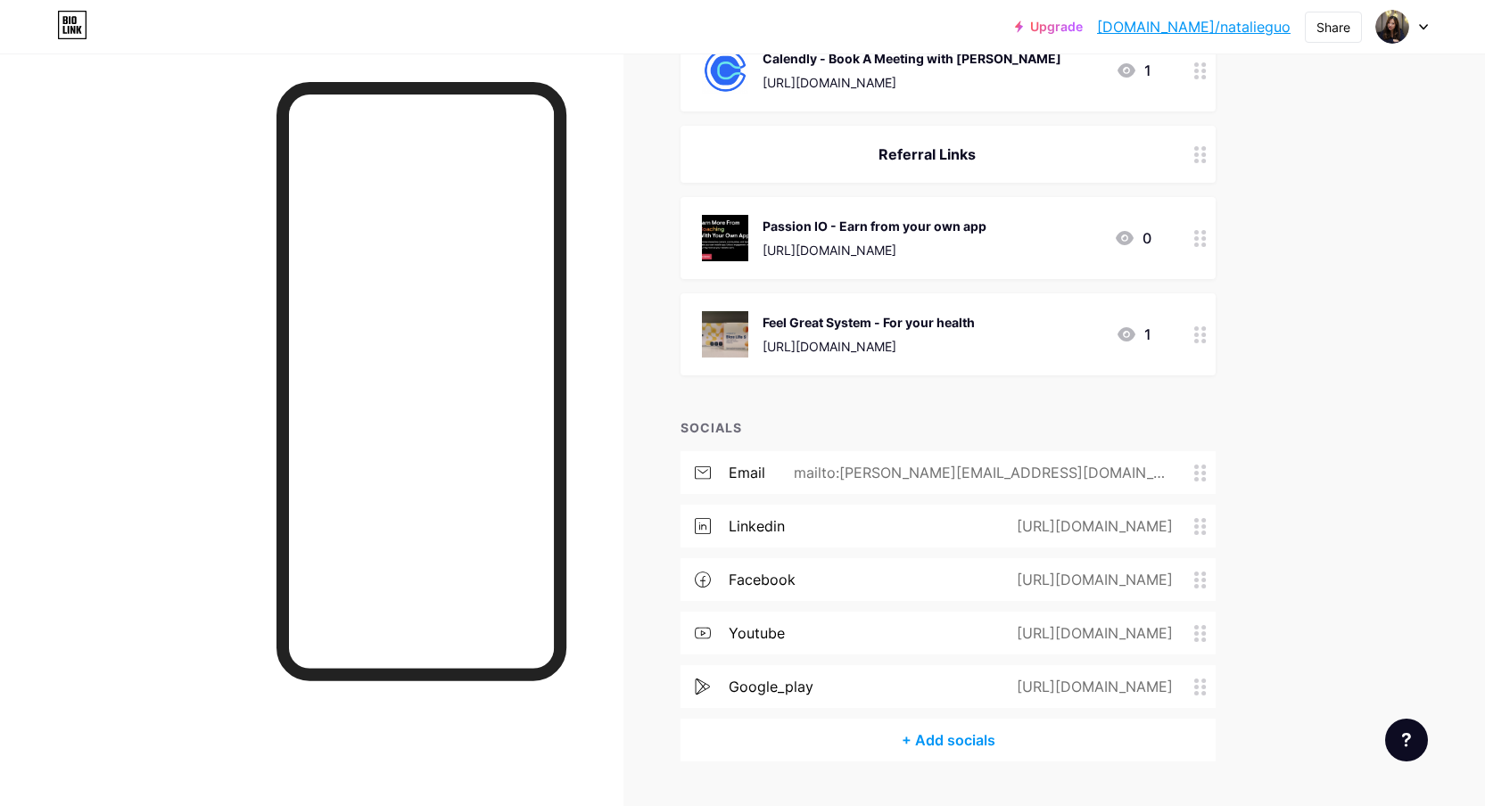
scroll to position [3780, 0]
